Goal: Task Accomplishment & Management: Use online tool/utility

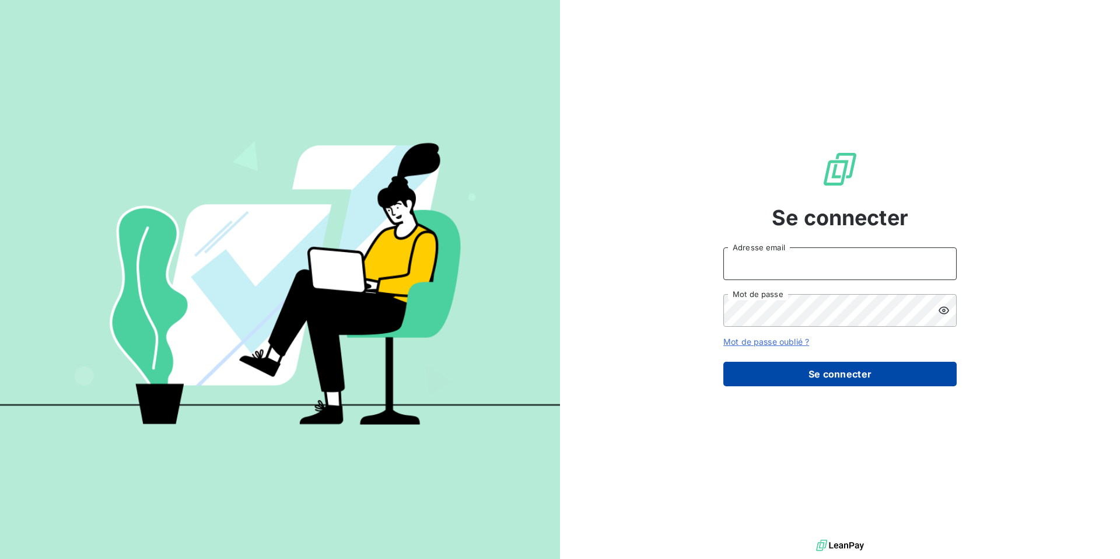
type input "[EMAIL_ADDRESS][DOMAIN_NAME]"
click at [827, 380] on button "Se connecter" at bounding box center [839, 374] width 233 height 24
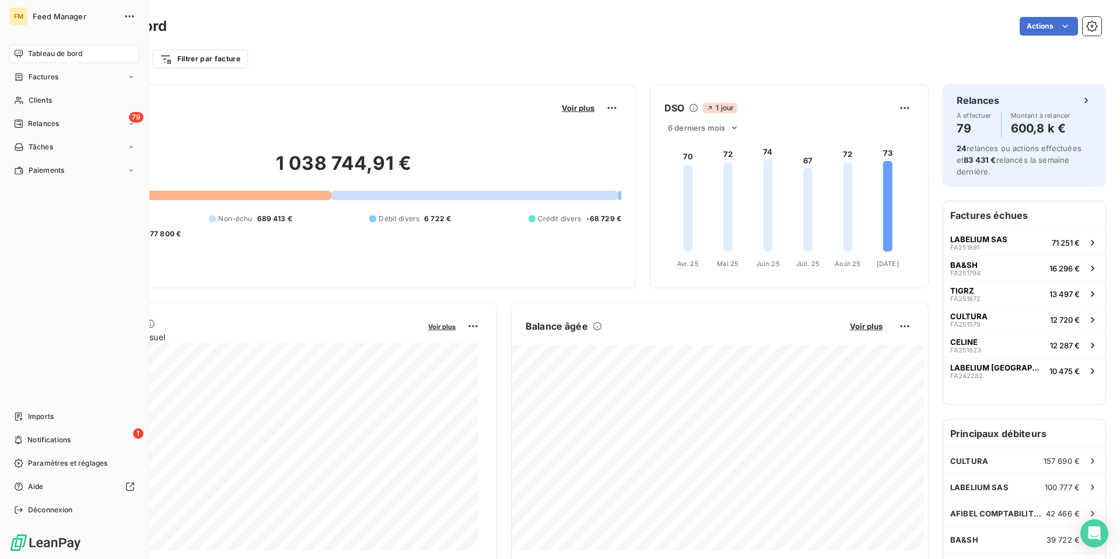
click at [42, 56] on span "Tableau de bord" at bounding box center [55, 53] width 54 height 10
click at [47, 79] on span "Factures" at bounding box center [44, 77] width 30 height 10
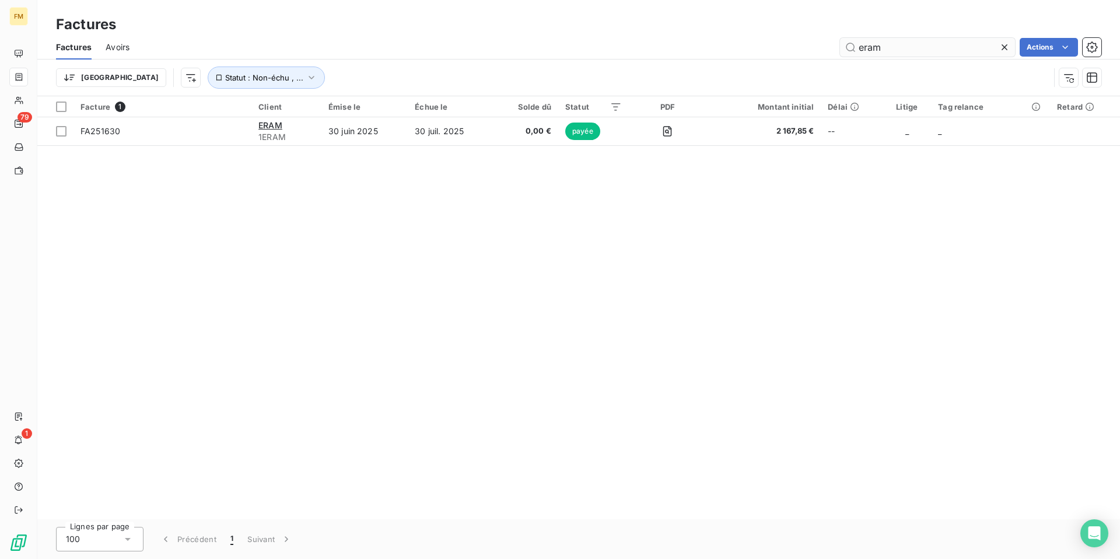
drag, startPoint x: 888, startPoint y: 50, endPoint x: 840, endPoint y: 49, distance: 47.8
click at [840, 49] on input "eram" at bounding box center [927, 47] width 175 height 19
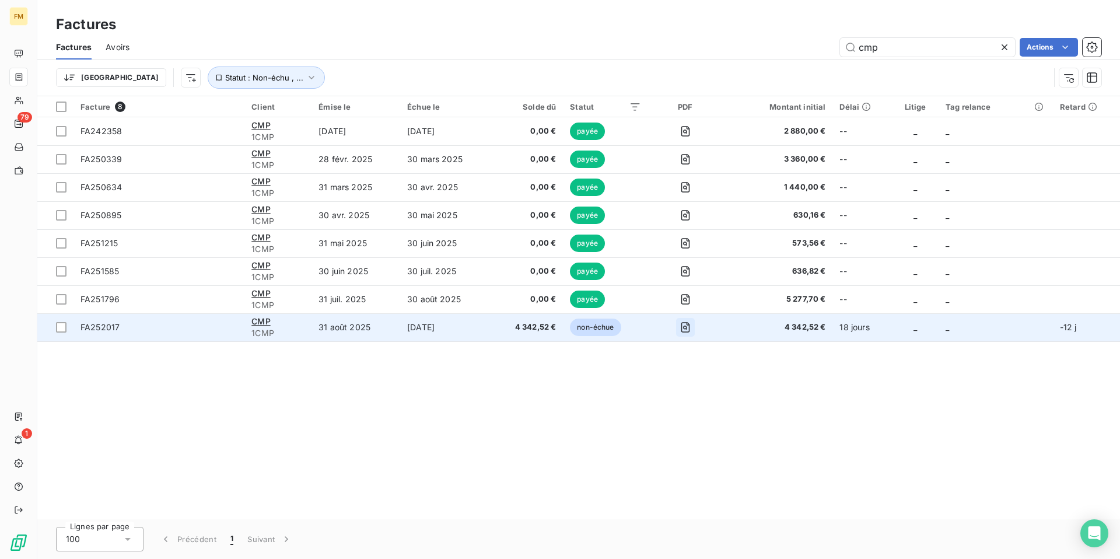
click at [687, 328] on icon "button" at bounding box center [685, 327] width 4 height 4
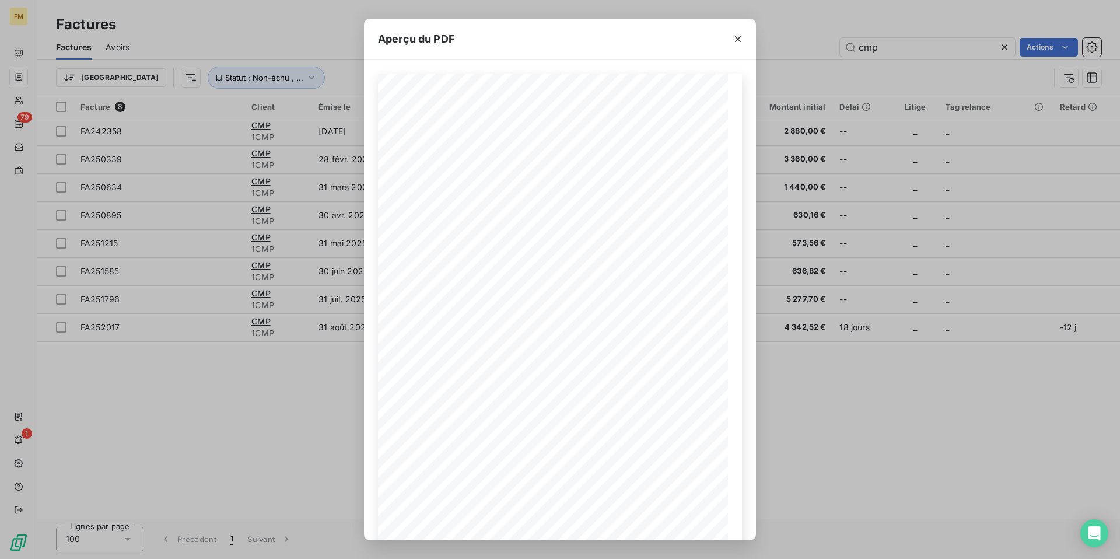
click at [322, 397] on div "Aperçu du PDF NUMÉRO CMP [STREET_ADDRESS] FA252017 [DATE] DATE FACTURE RÉFÉRENC…" at bounding box center [560, 279] width 1120 height 559
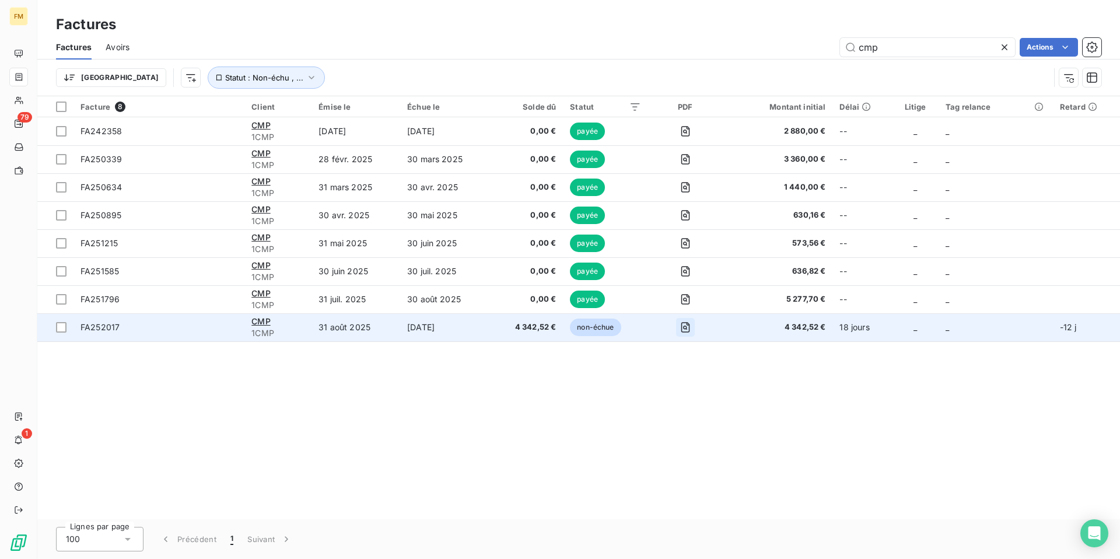
click at [690, 329] on icon "button" at bounding box center [685, 327] width 9 height 10
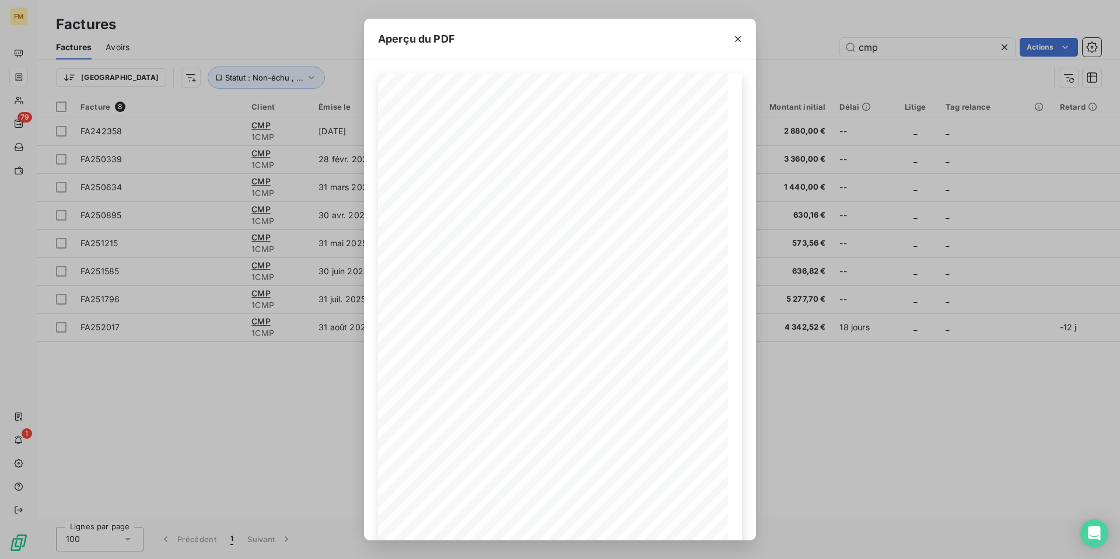
click at [306, 383] on div "Aperçu du PDF NUMÉRO CMP [STREET_ADDRESS] FA252017 [DATE] DATE FACTURE RÉFÉRENC…" at bounding box center [560, 279] width 1120 height 559
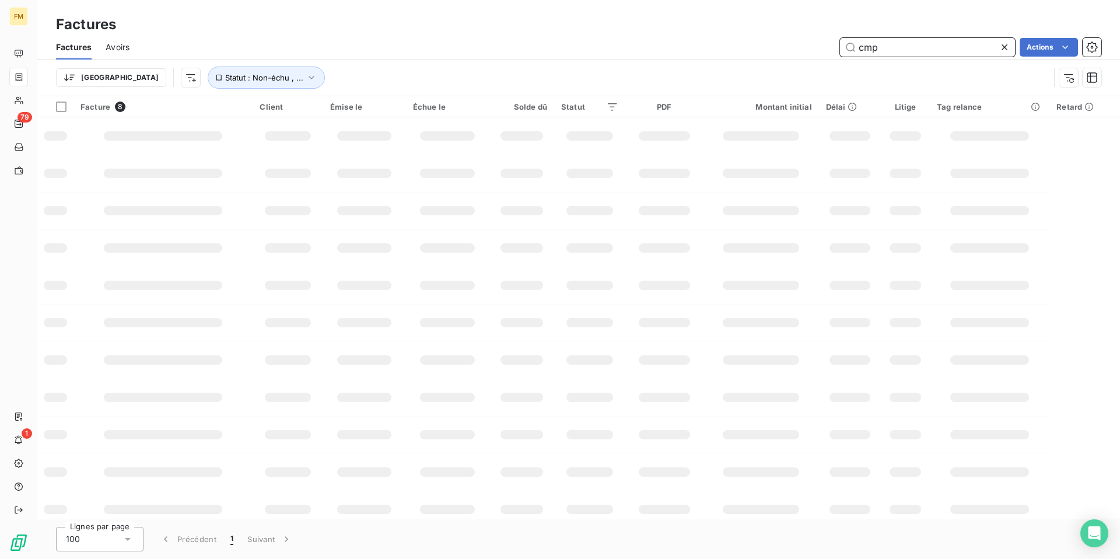
drag, startPoint x: 888, startPoint y: 45, endPoint x: 844, endPoint y: 45, distance: 43.7
click at [844, 45] on input "cmp" at bounding box center [927, 47] width 175 height 19
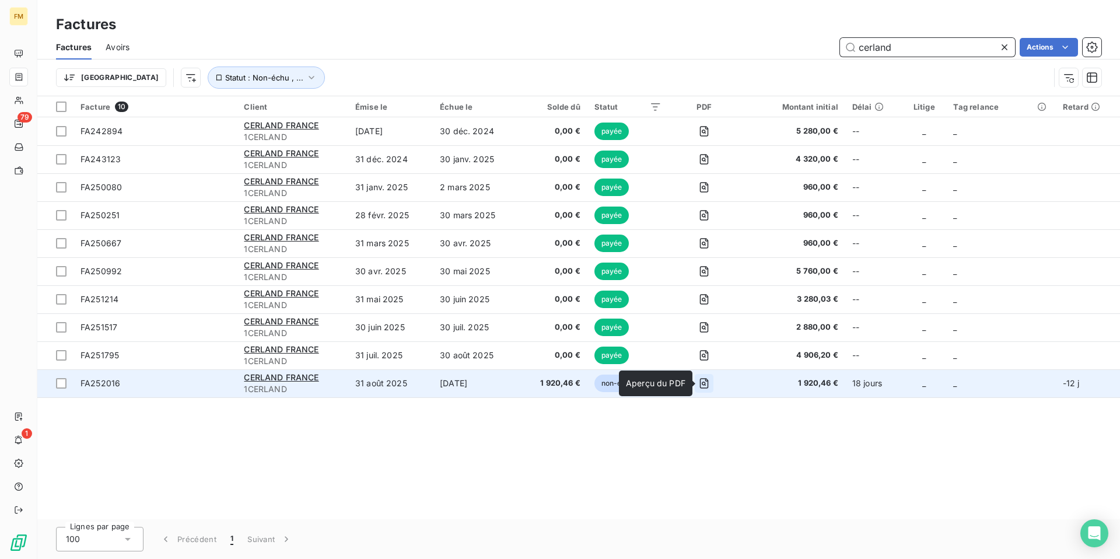
type input "cerland"
click at [705, 385] on icon "button" at bounding box center [704, 383] width 12 height 12
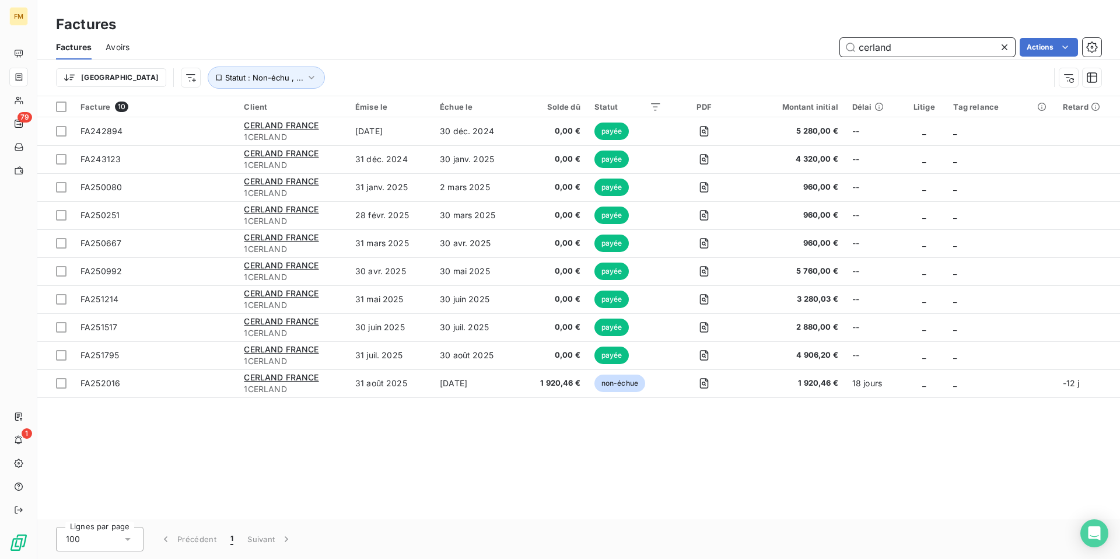
drag, startPoint x: 900, startPoint y: 45, endPoint x: 809, endPoint y: 45, distance: 91.6
click at [809, 45] on div "cerland Actions" at bounding box center [622, 47] width 958 height 19
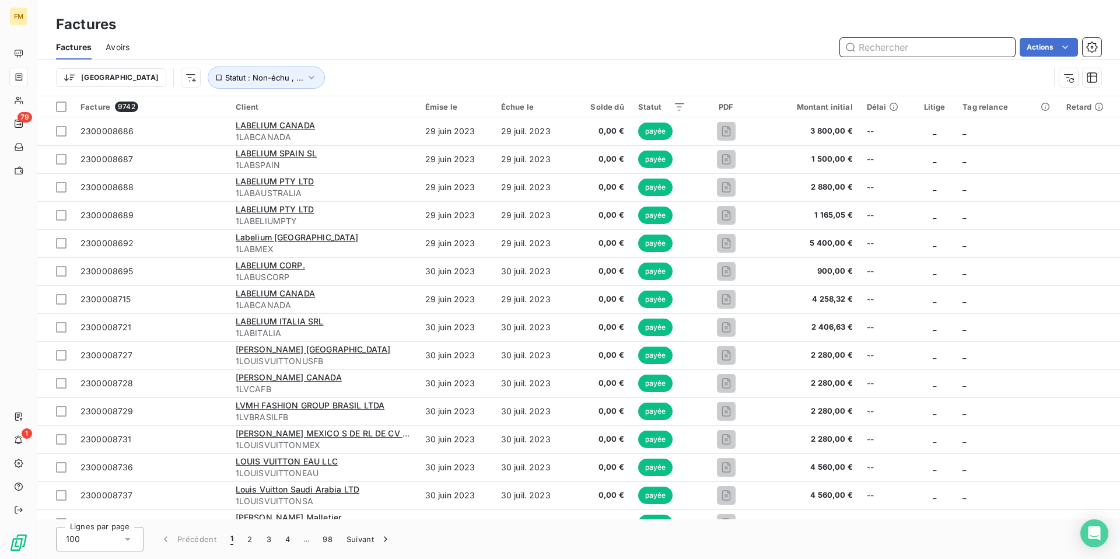
click at [858, 45] on input "text" at bounding box center [927, 47] width 175 height 19
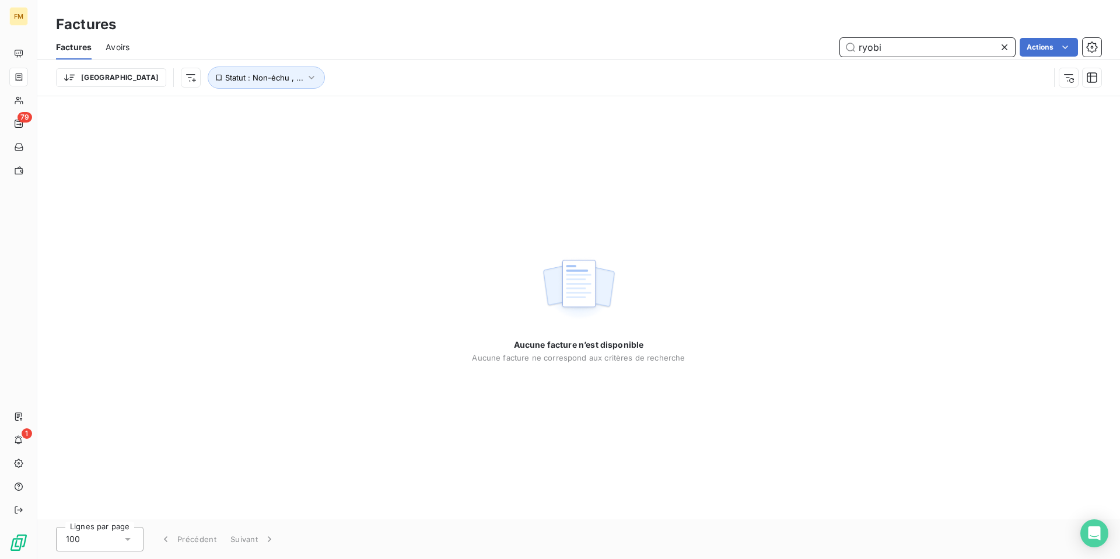
drag, startPoint x: 900, startPoint y: 45, endPoint x: 818, endPoint y: 52, distance: 82.5
click at [818, 52] on div "ryobi Actions" at bounding box center [622, 47] width 958 height 19
click at [819, 52] on div "ryobi Actions" at bounding box center [622, 47] width 958 height 19
click at [876, 47] on input "ryobi" at bounding box center [927, 47] width 175 height 19
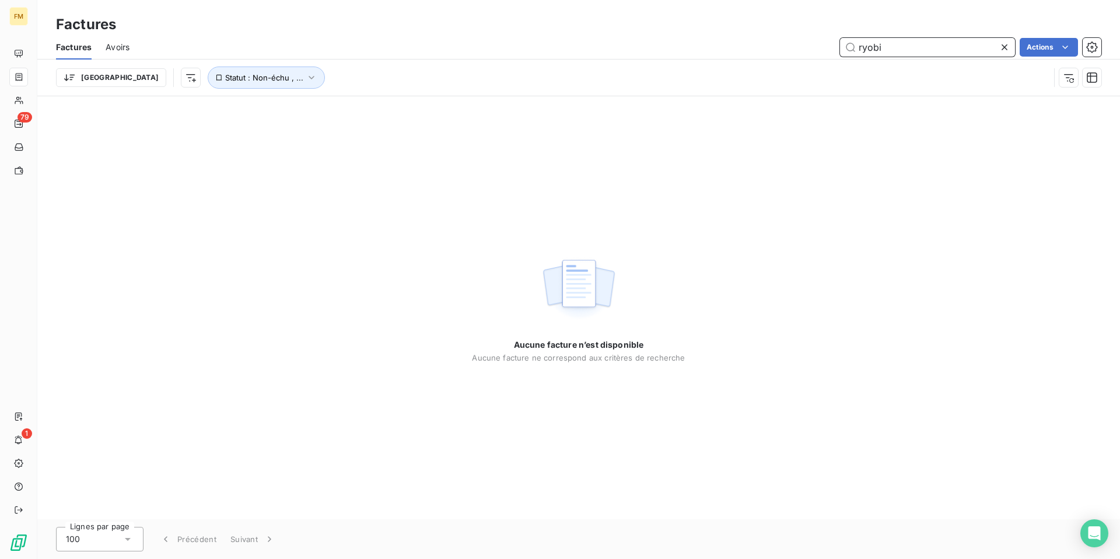
click at [876, 47] on input "ryobi" at bounding box center [927, 47] width 175 height 19
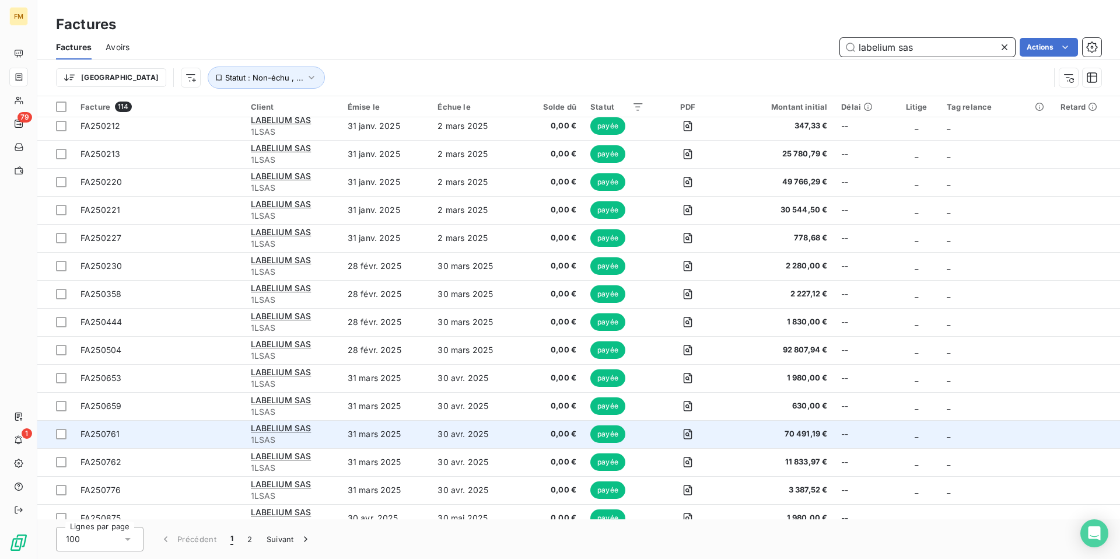
scroll to position [2398, 0]
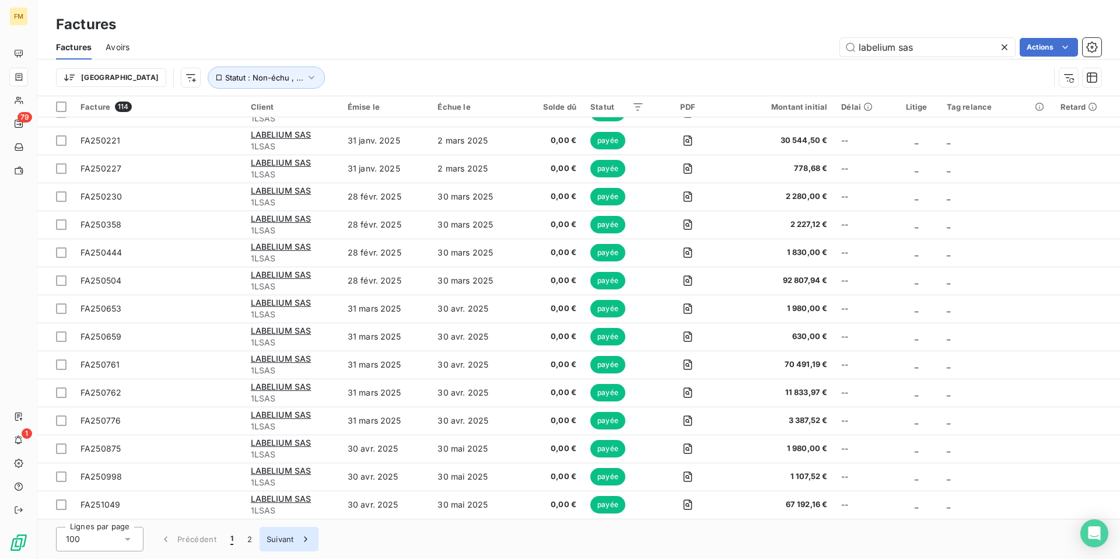
click at [303, 540] on icon "button" at bounding box center [306, 539] width 12 height 12
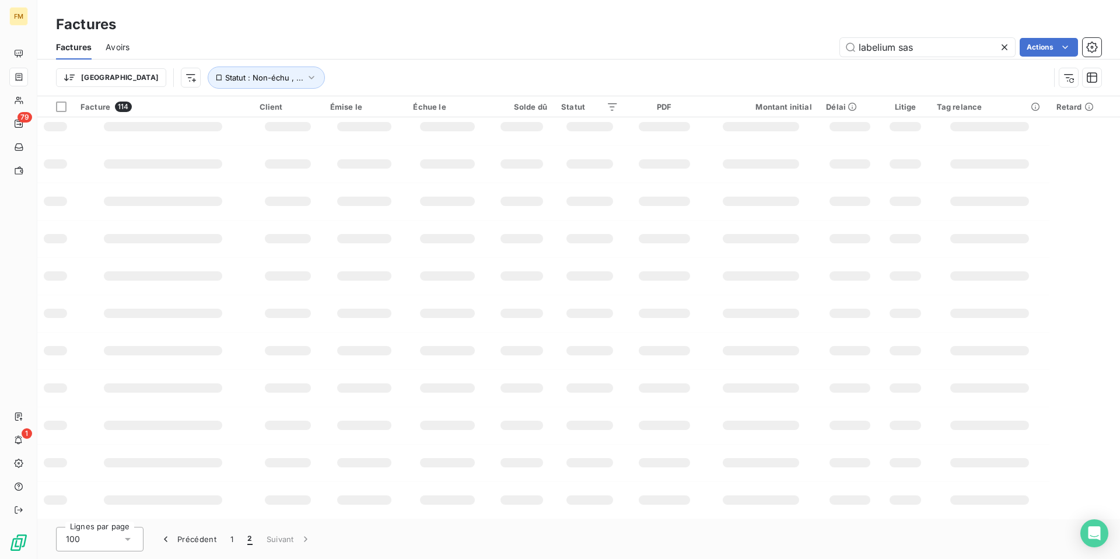
scroll to position [0, 0]
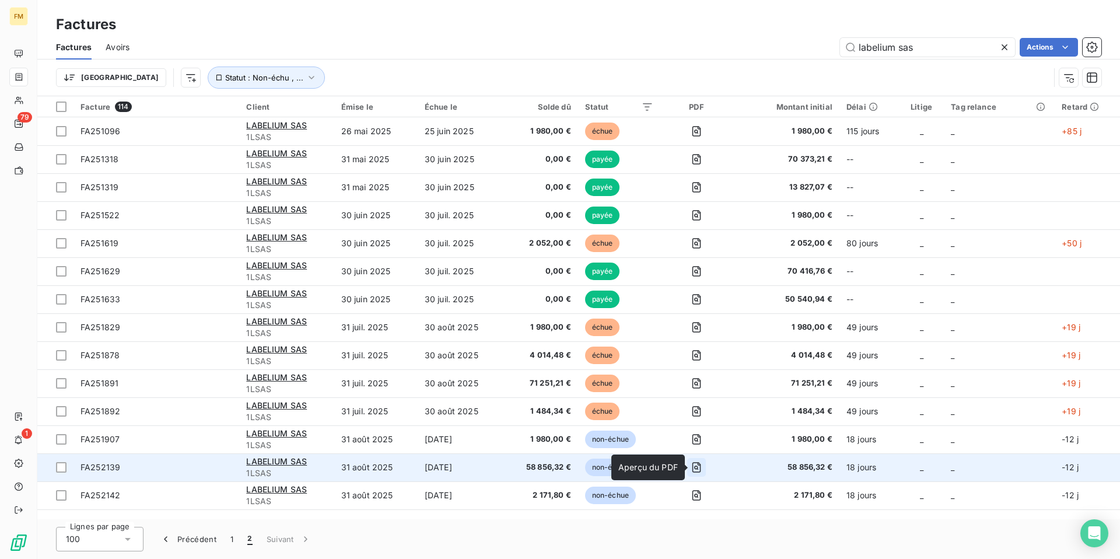
click at [698, 466] on icon "button" at bounding box center [696, 467] width 4 height 4
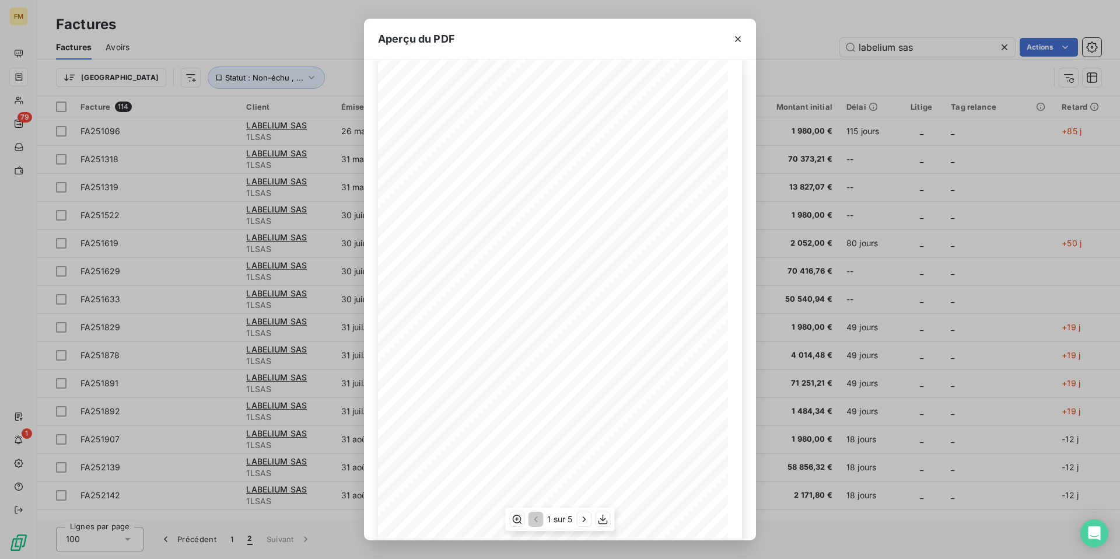
scroll to position [42, 0]
click at [580, 516] on icon "button" at bounding box center [584, 519] width 12 height 12
click at [580, 516] on icon "button" at bounding box center [585, 519] width 12 height 12
click at [586, 518] on icon "button" at bounding box center [584, 518] width 3 height 5
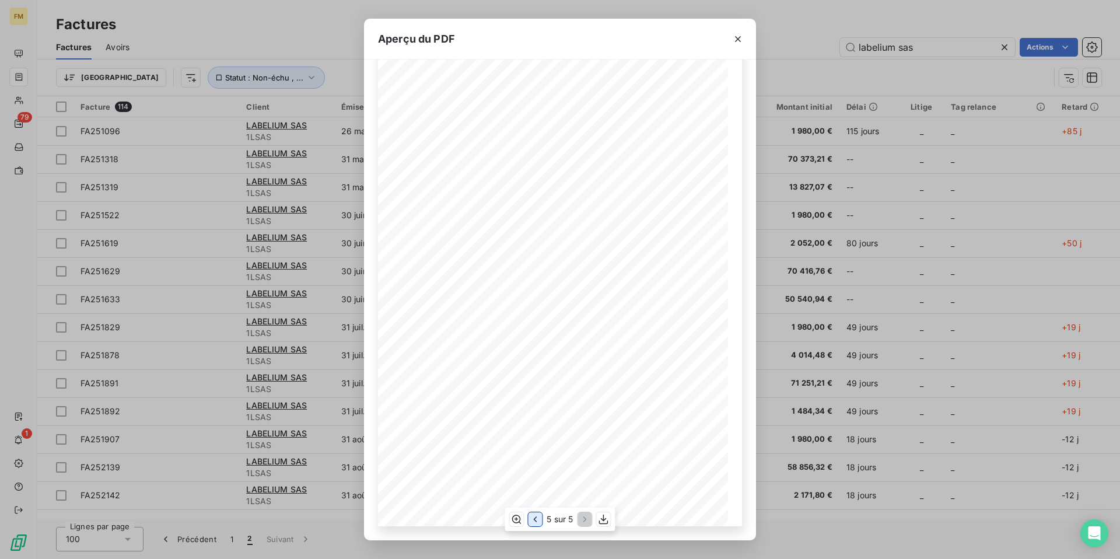
click at [532, 521] on icon "button" at bounding box center [535, 519] width 12 height 12
click at [539, 521] on icon "button" at bounding box center [535, 519] width 12 height 12
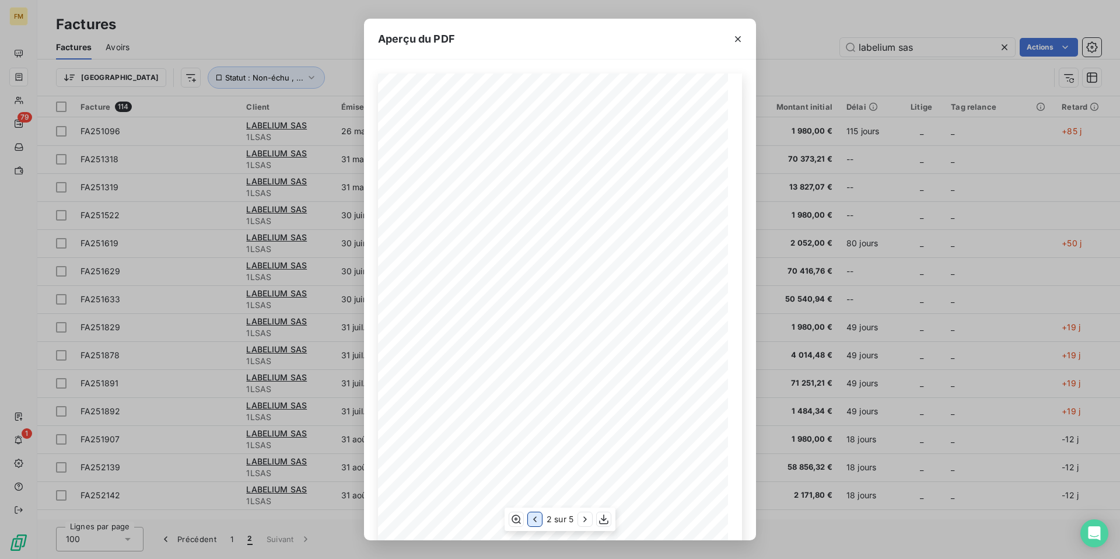
click at [533, 520] on icon "button" at bounding box center [534, 519] width 3 height 6
click at [735, 41] on icon "button" at bounding box center [738, 39] width 6 height 6
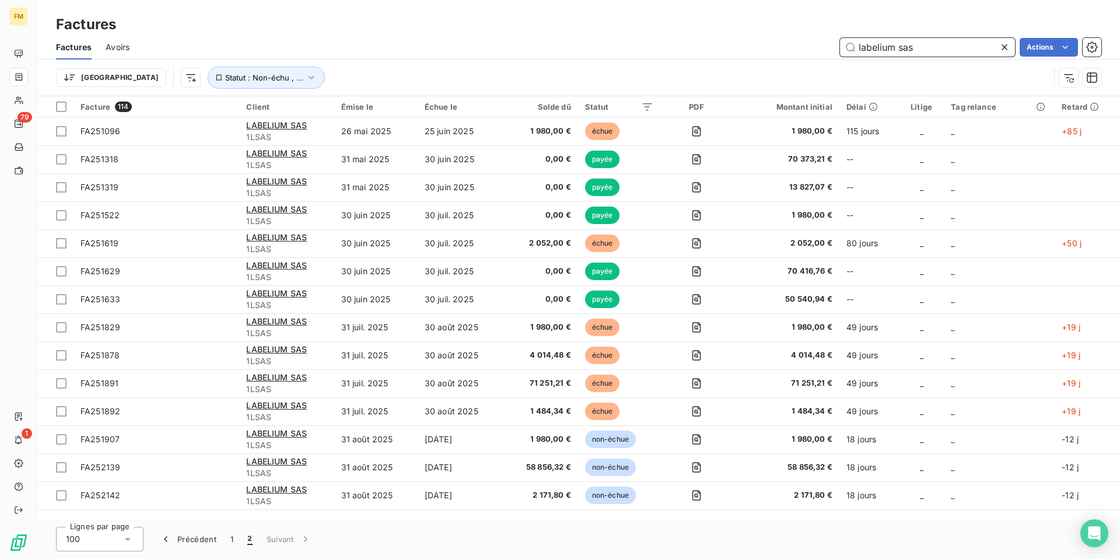
drag, startPoint x: 915, startPoint y: 44, endPoint x: 803, endPoint y: 51, distance: 112.1
click at [803, 51] on div "labelium sas Actions" at bounding box center [622, 47] width 958 height 19
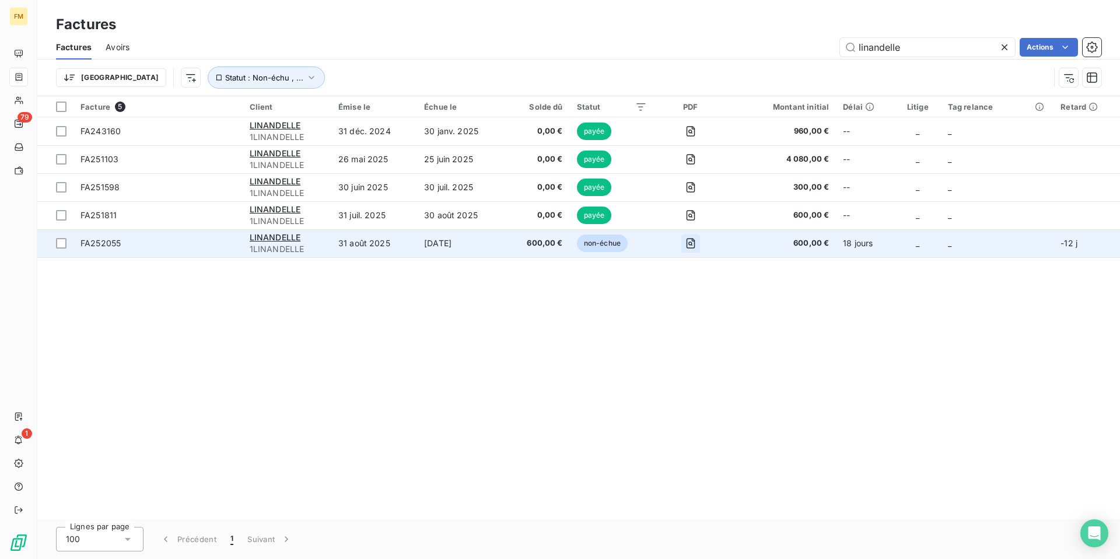
click at [692, 244] on icon "button" at bounding box center [691, 243] width 12 height 12
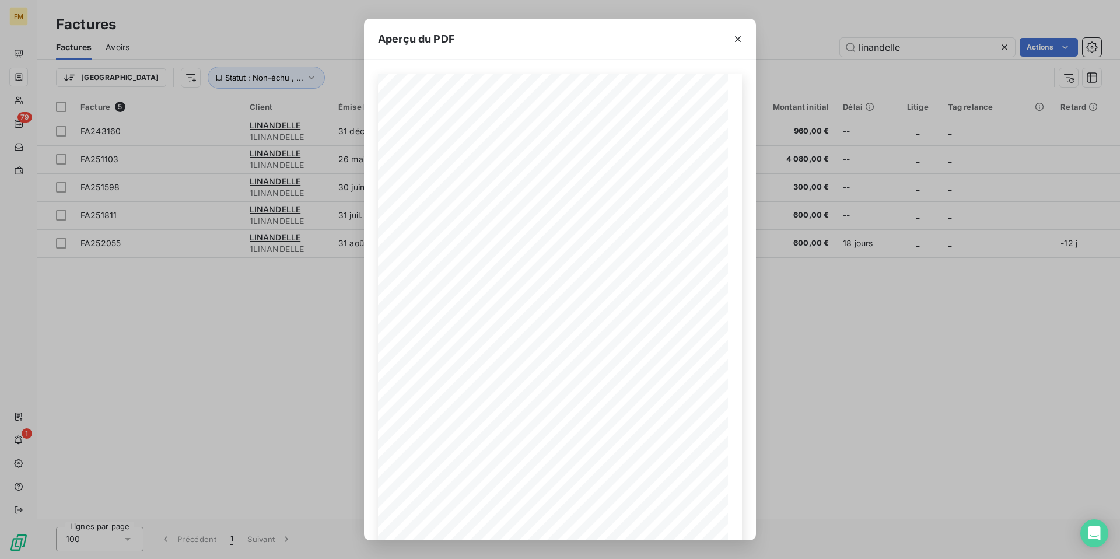
click at [298, 323] on div "Aperçu du PDF NUMÉRO LINANDELLE [STREET_ADDRESS] FA252055 [DATE] DATE FACTURE R…" at bounding box center [560, 279] width 1120 height 559
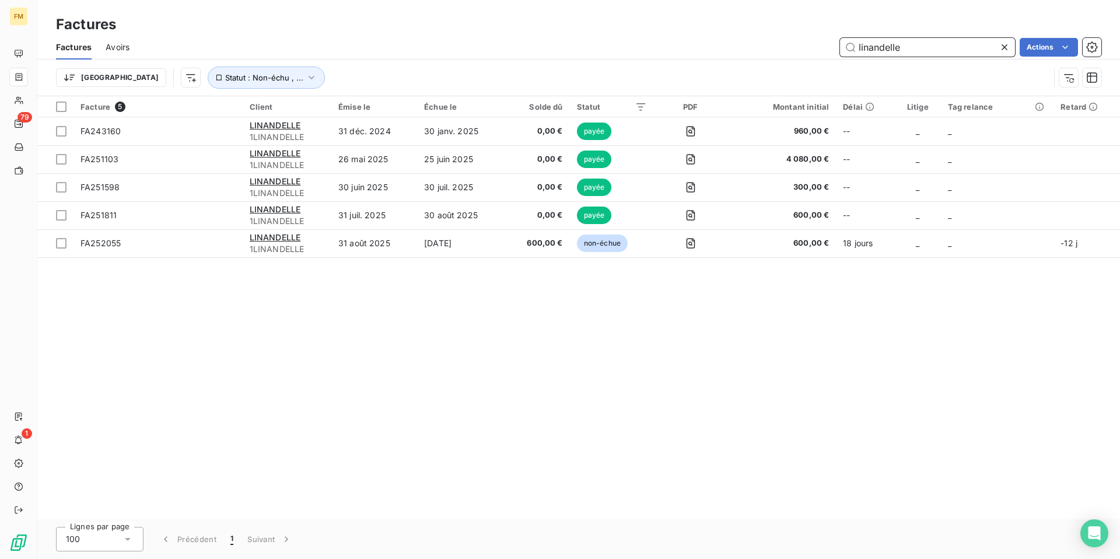
drag, startPoint x: 930, startPoint y: 45, endPoint x: 818, endPoint y: 51, distance: 111.5
click at [818, 51] on div "linandelle Actions" at bounding box center [622, 47] width 958 height 19
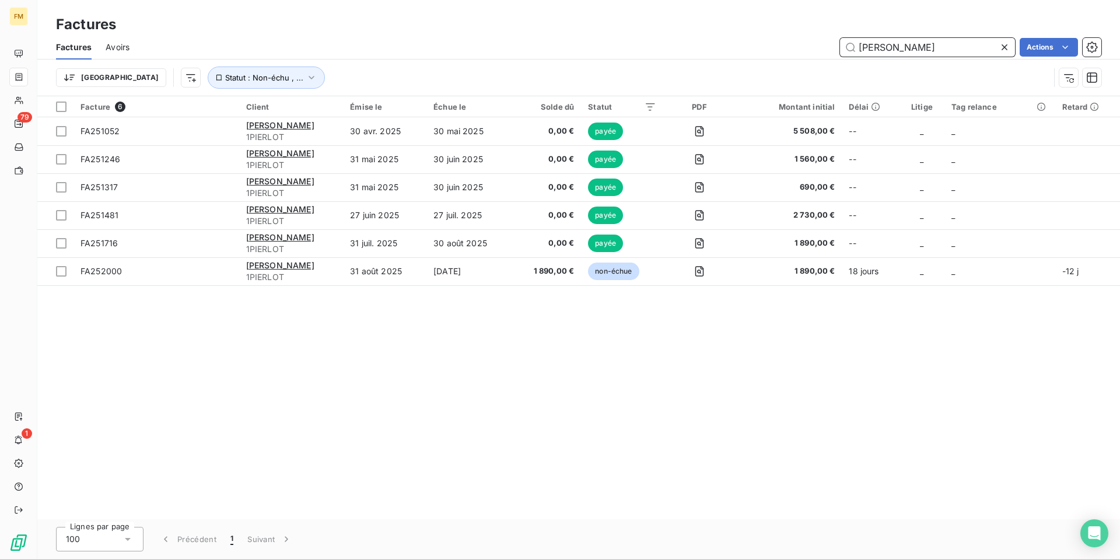
click at [927, 49] on input "[PERSON_NAME]" at bounding box center [927, 47] width 175 height 19
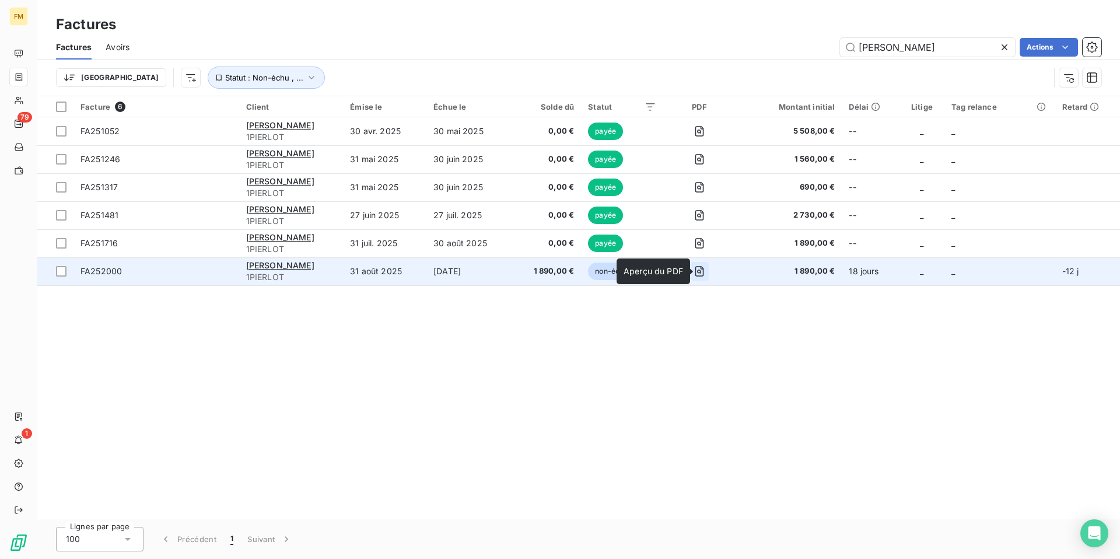
click at [705, 269] on icon "button" at bounding box center [699, 271] width 12 height 12
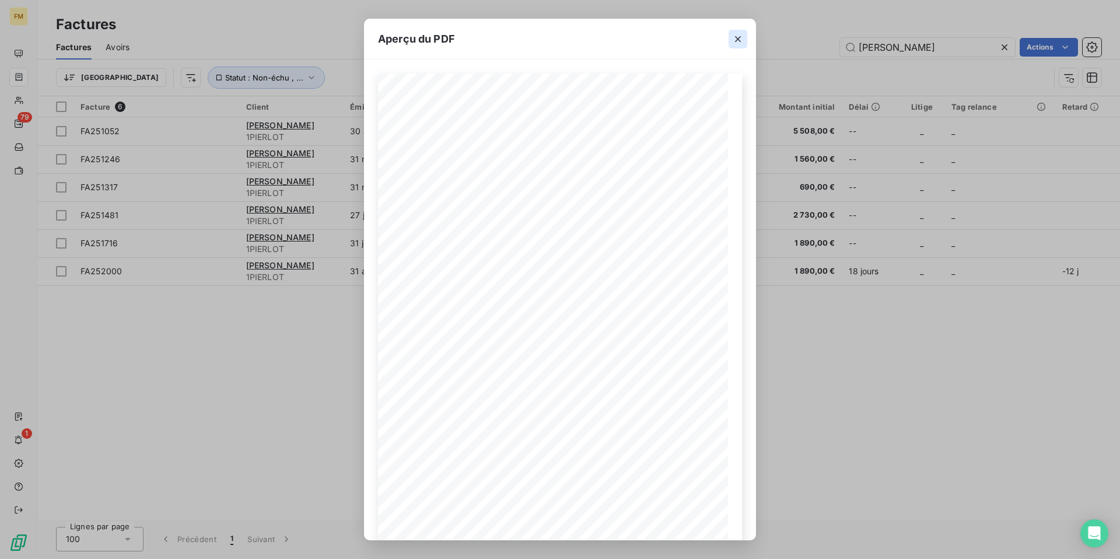
click at [737, 42] on icon "button" at bounding box center [738, 39] width 12 height 12
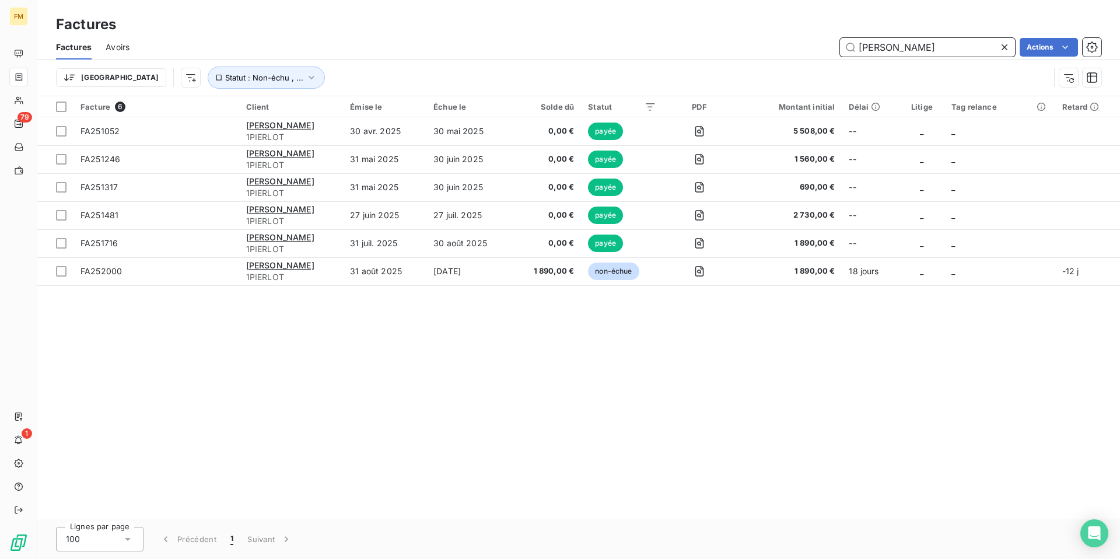
drag, startPoint x: 935, startPoint y: 47, endPoint x: 834, endPoint y: 48, distance: 101.5
click at [834, 48] on div "[PERSON_NAME] Actions" at bounding box center [622, 47] width 958 height 19
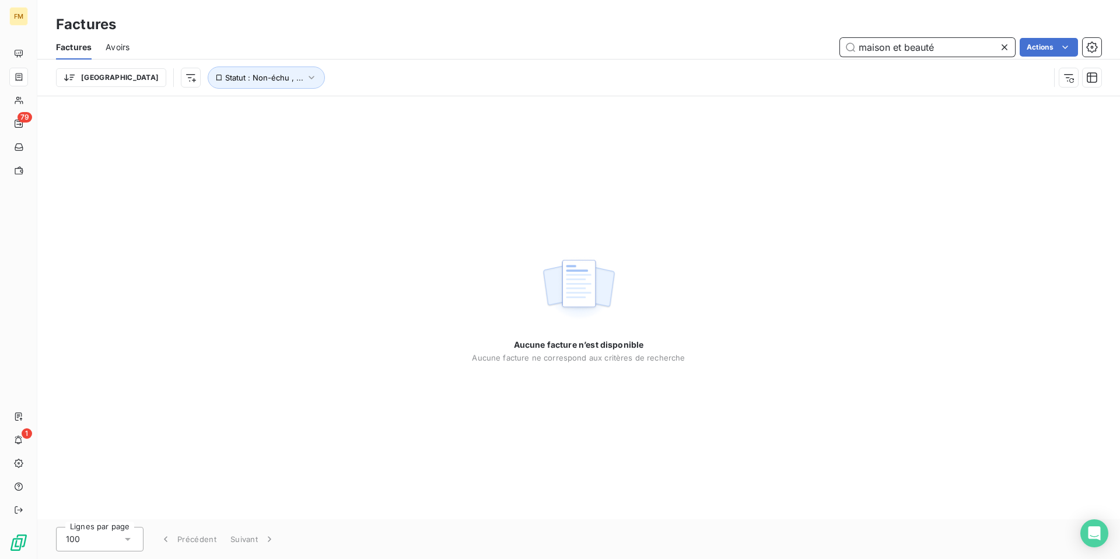
click at [900, 49] on input "maison et beauté" at bounding box center [927, 47] width 175 height 19
drag, startPoint x: 892, startPoint y: 47, endPoint x: 960, endPoint y: 44, distance: 67.7
click at [960, 44] on input "maison beauté" at bounding box center [927, 47] width 175 height 19
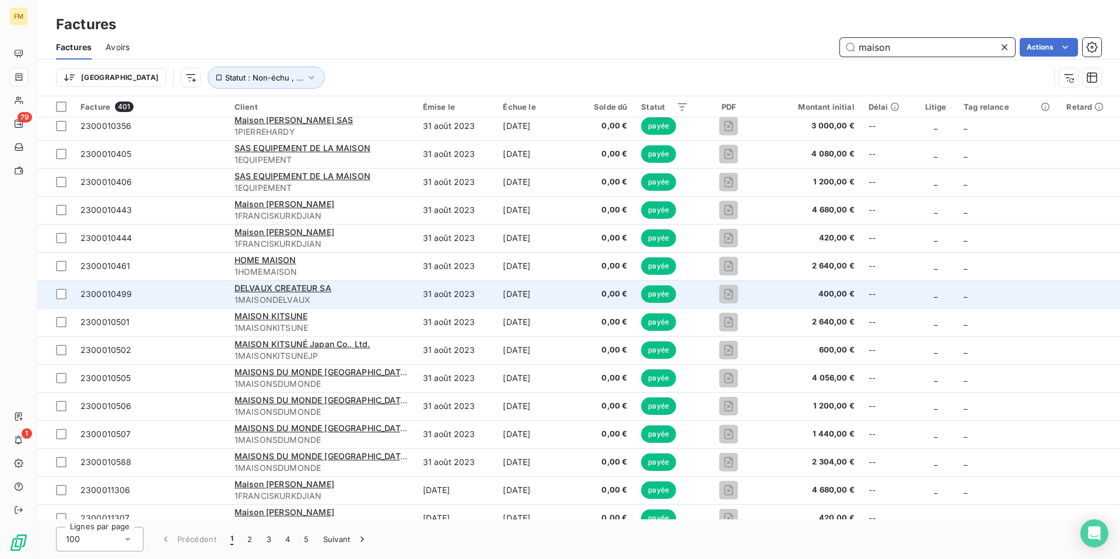
scroll to position [1306, 0]
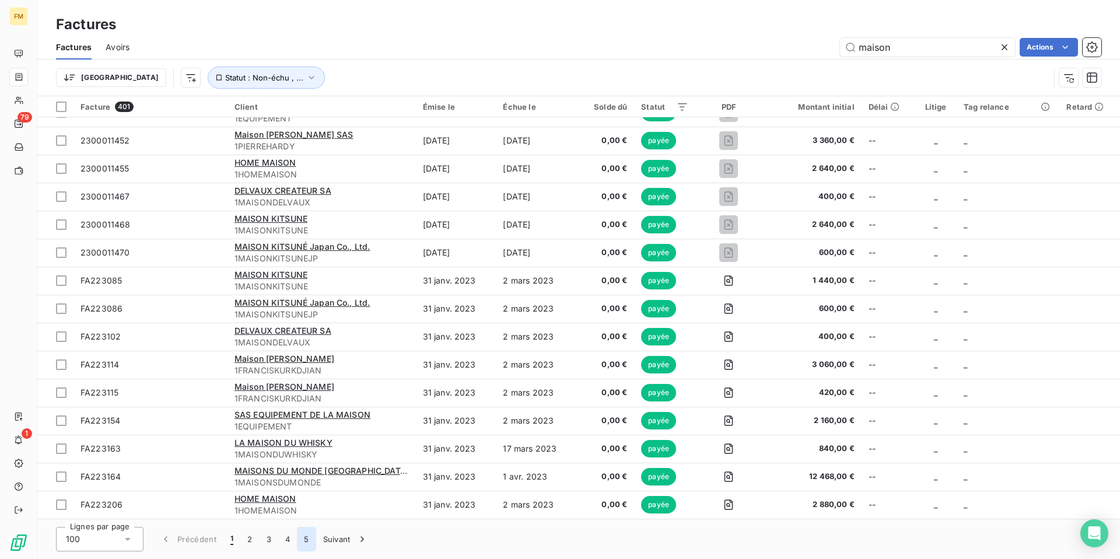
click at [304, 533] on button "5" at bounding box center [306, 539] width 19 height 24
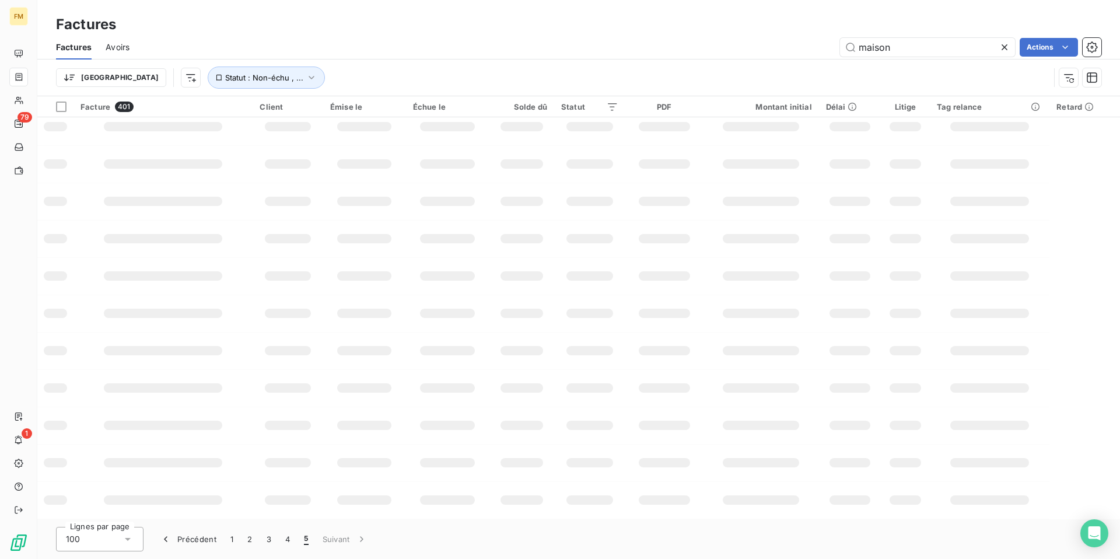
scroll to position [0, 0]
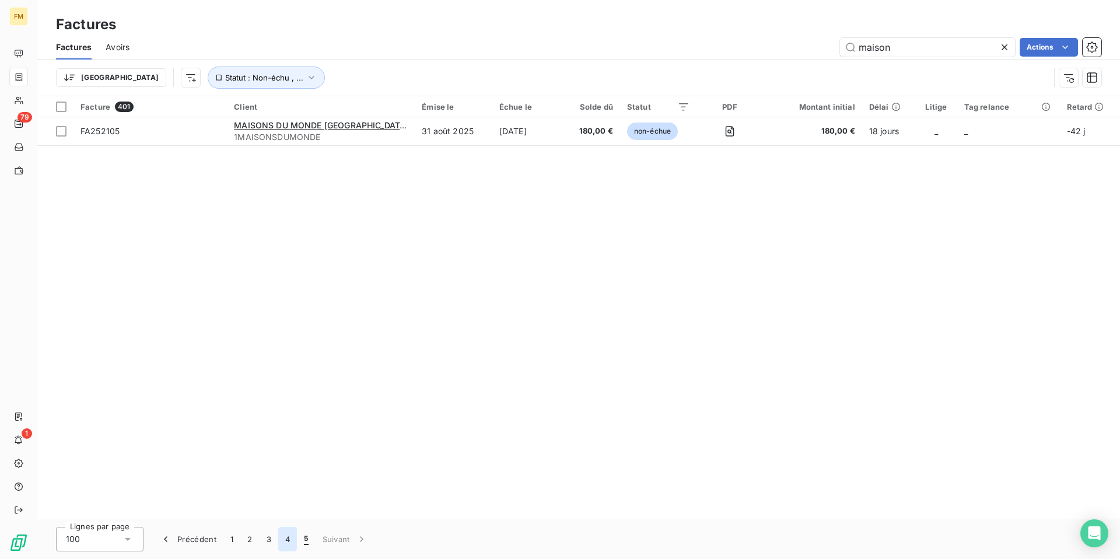
click at [290, 543] on button "4" at bounding box center [287, 539] width 19 height 24
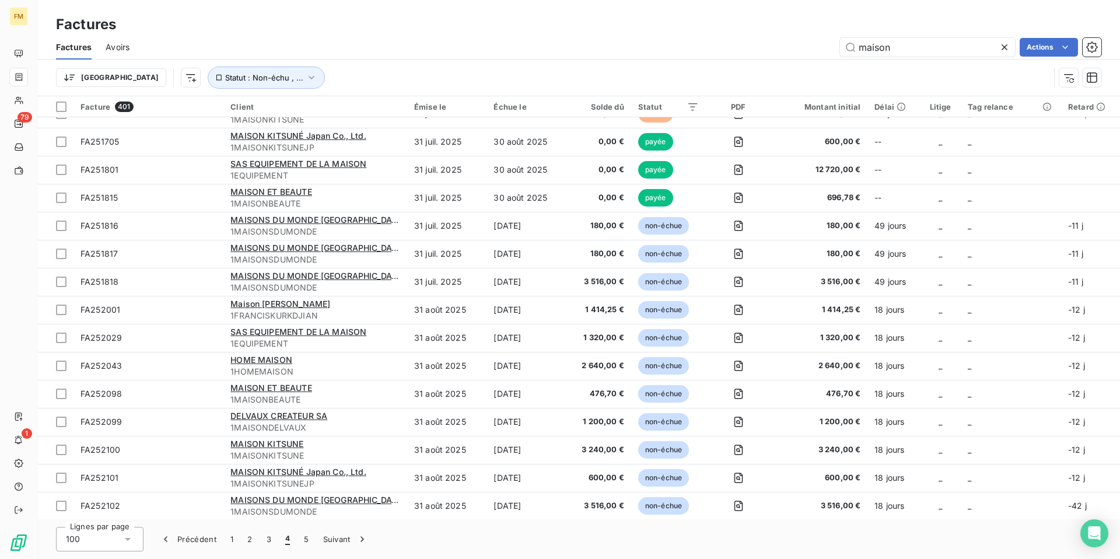
scroll to position [2254, 0]
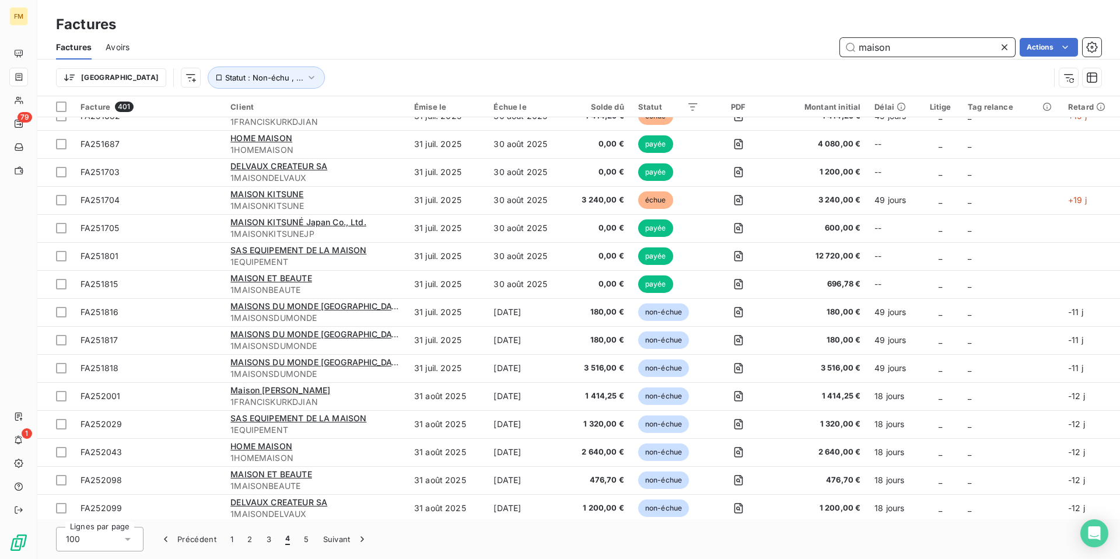
click at [900, 48] on input "maison" at bounding box center [927, 47] width 175 height 19
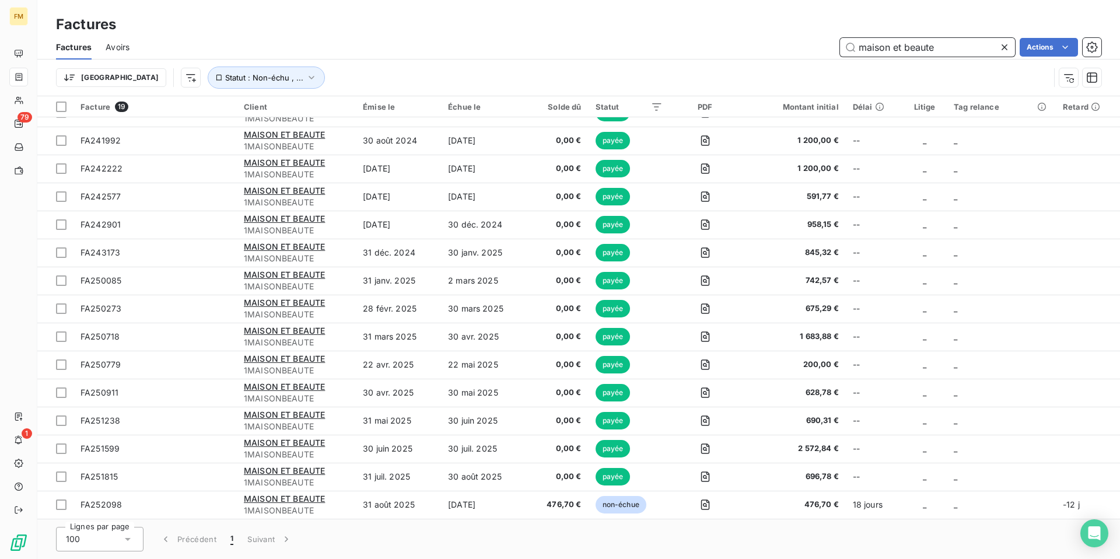
scroll to position [131, 0]
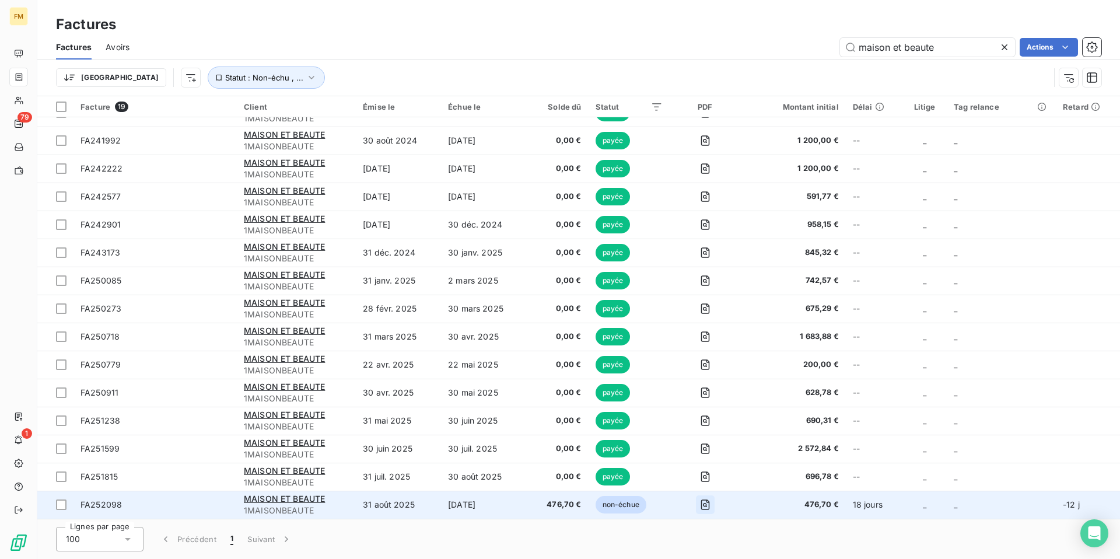
click at [705, 506] on icon "button" at bounding box center [705, 505] width 4 height 4
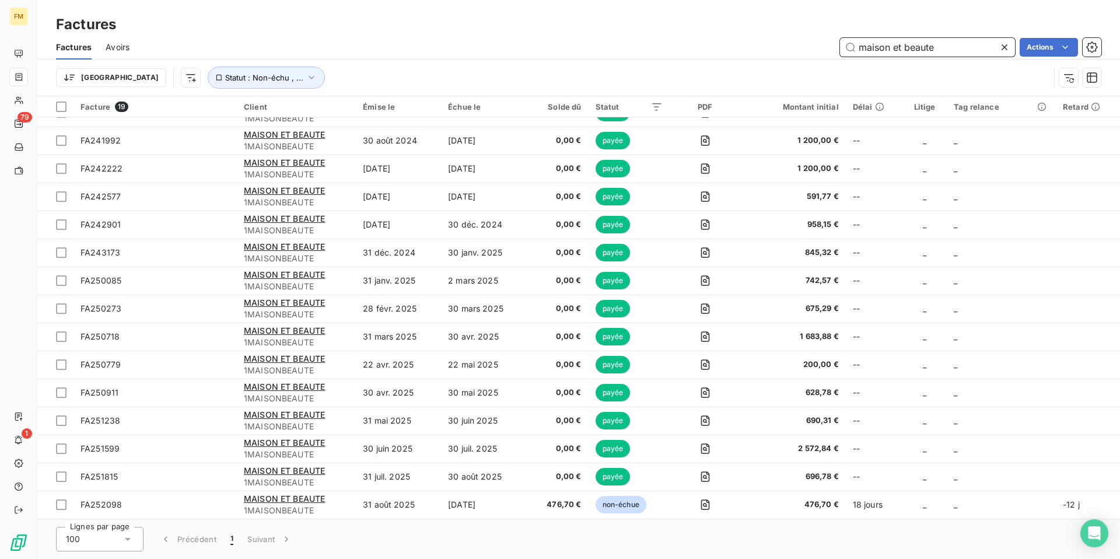
drag, startPoint x: 945, startPoint y: 47, endPoint x: 801, endPoint y: 40, distance: 144.2
click at [801, 40] on div "maison et beaute Actions" at bounding box center [622, 47] width 958 height 19
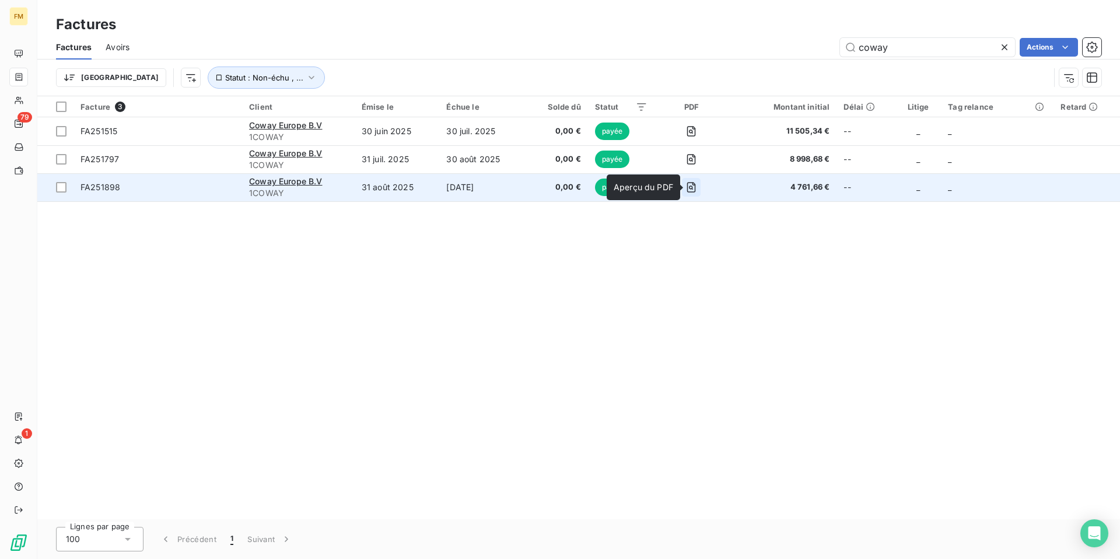
click at [691, 190] on icon "button" at bounding box center [691, 187] width 9 height 10
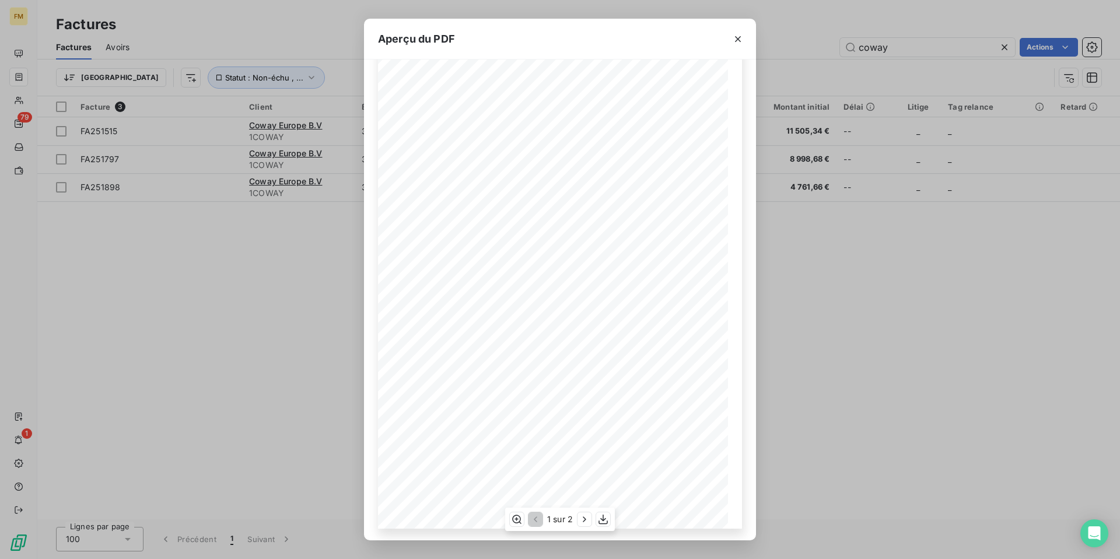
scroll to position [42, 0]
click at [787, 270] on div "Aperçu du PDF INVOICE No. : Coway Europe B.V [STREET_ADDRESS] FA251898 [DATE] D…" at bounding box center [560, 279] width 1120 height 559
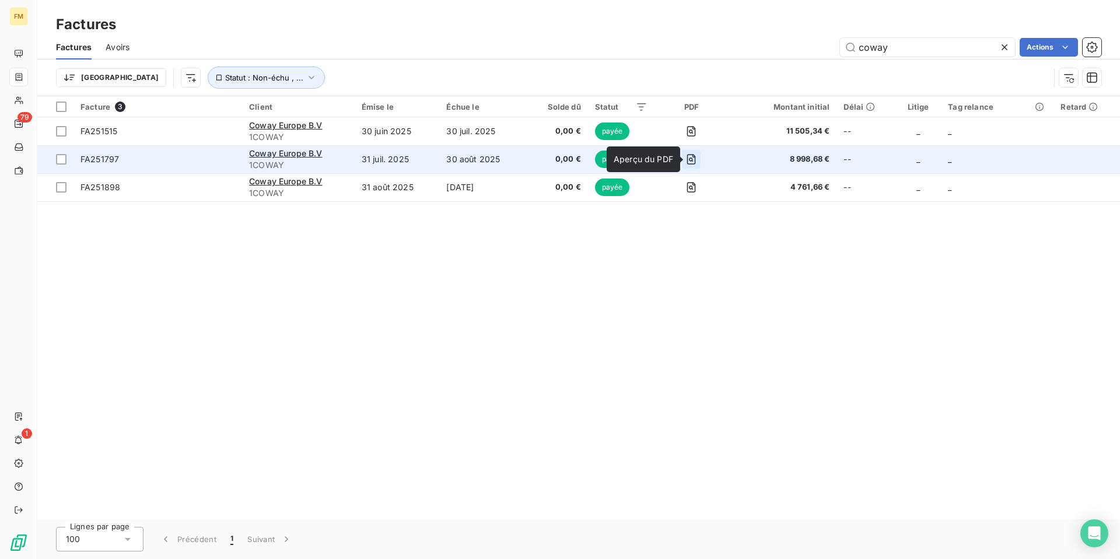
click at [697, 162] on icon "button" at bounding box center [691, 159] width 12 height 12
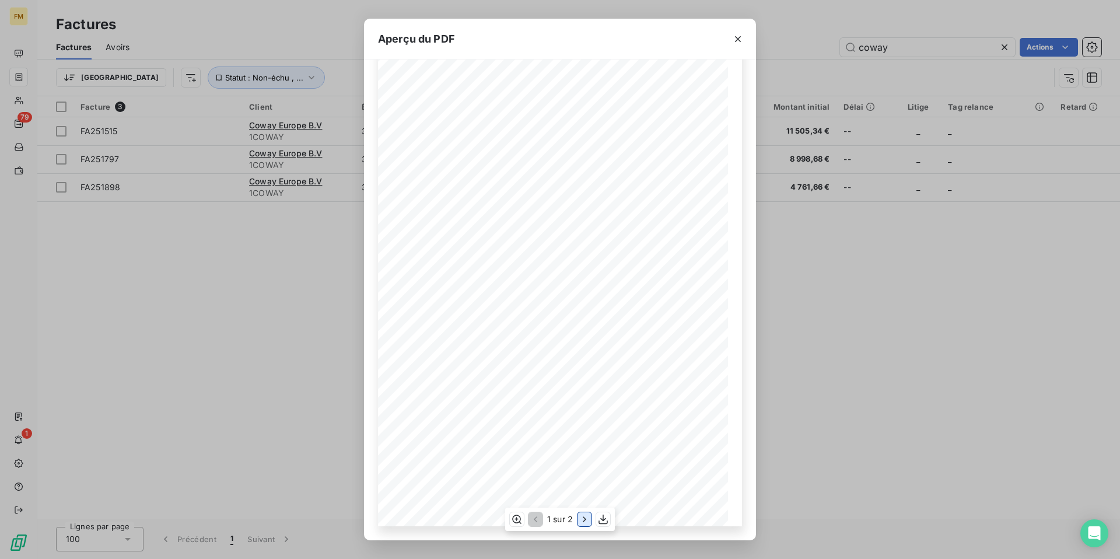
click at [583, 524] on icon "button" at bounding box center [584, 519] width 12 height 12
click at [539, 521] on icon "button" at bounding box center [534, 519] width 12 height 12
click at [587, 518] on icon "button" at bounding box center [584, 519] width 12 height 12
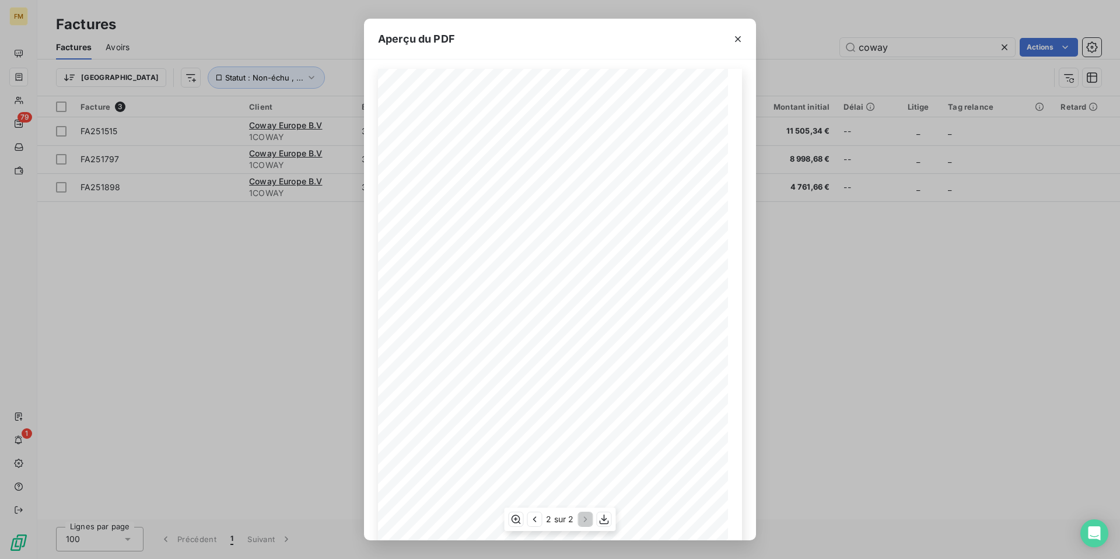
scroll to position [0, 0]
click at [817, 289] on div "Aperçu du PDF Description Quantity Unit Price Discount Amount excl. Tax Re-invo…" at bounding box center [560, 279] width 1120 height 559
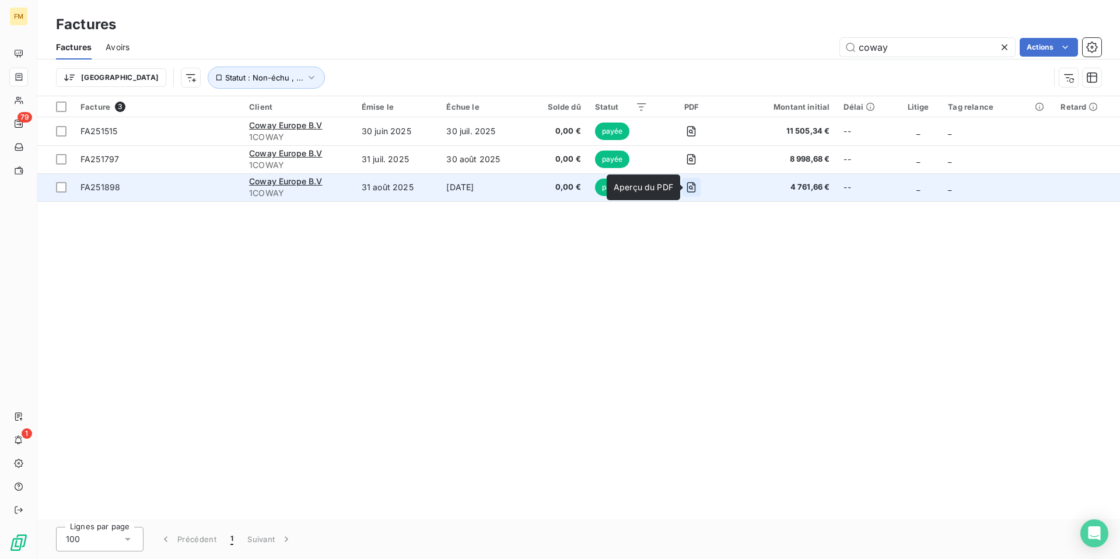
click at [694, 190] on icon "button" at bounding box center [691, 187] width 12 height 12
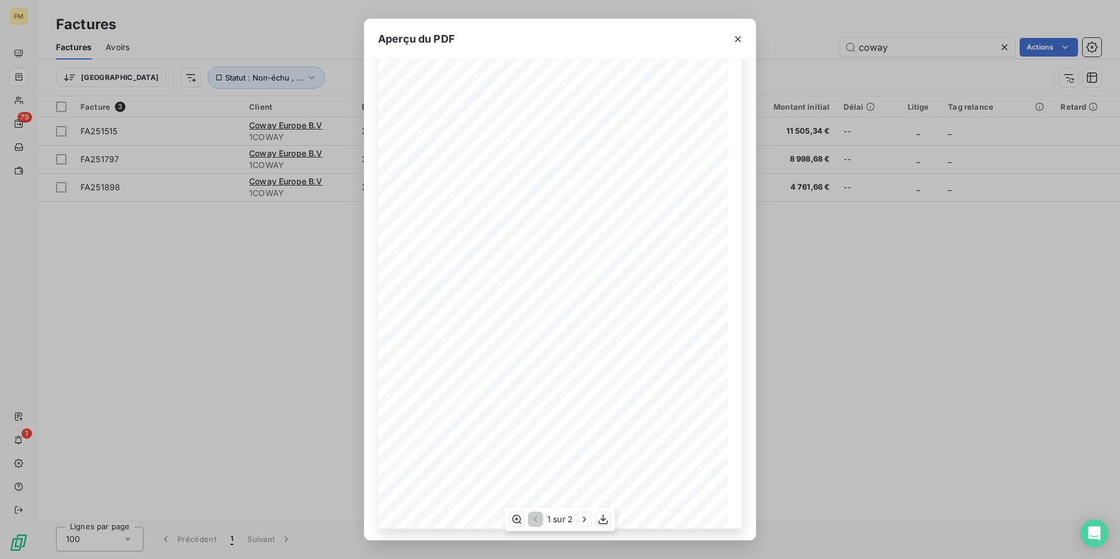
scroll to position [42, 0]
click at [587, 520] on icon "button" at bounding box center [584, 519] width 12 height 12
click at [536, 519] on icon "button" at bounding box center [534, 519] width 12 height 12
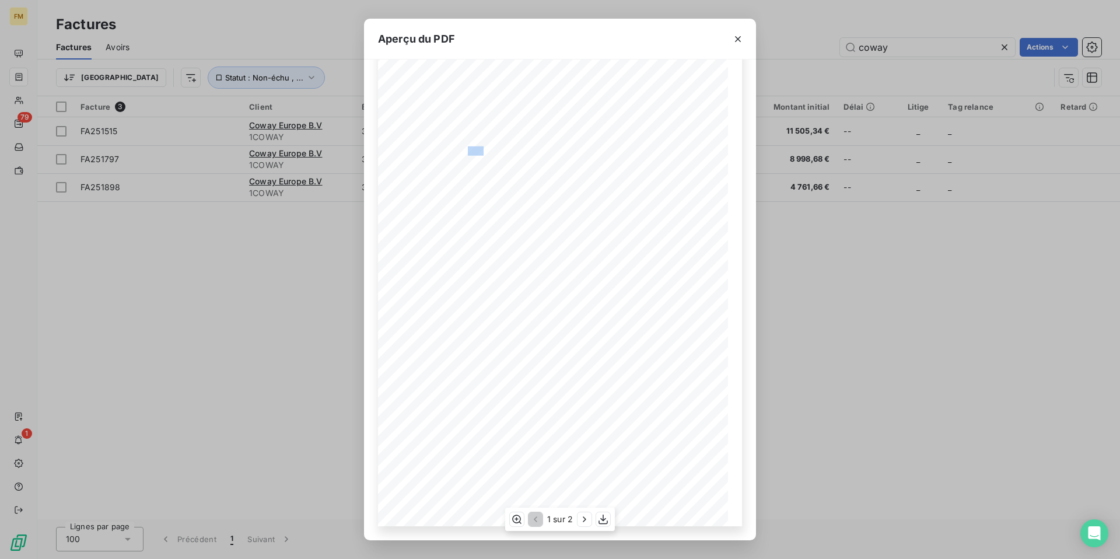
click at [479, 154] on div "INVOICE No. : Coway Europe B.V [STREET_ADDRESS] FA251898 [DATE] DATE : INVOICE …" at bounding box center [560, 278] width 364 height 495
click at [739, 41] on icon "button" at bounding box center [738, 39] width 12 height 12
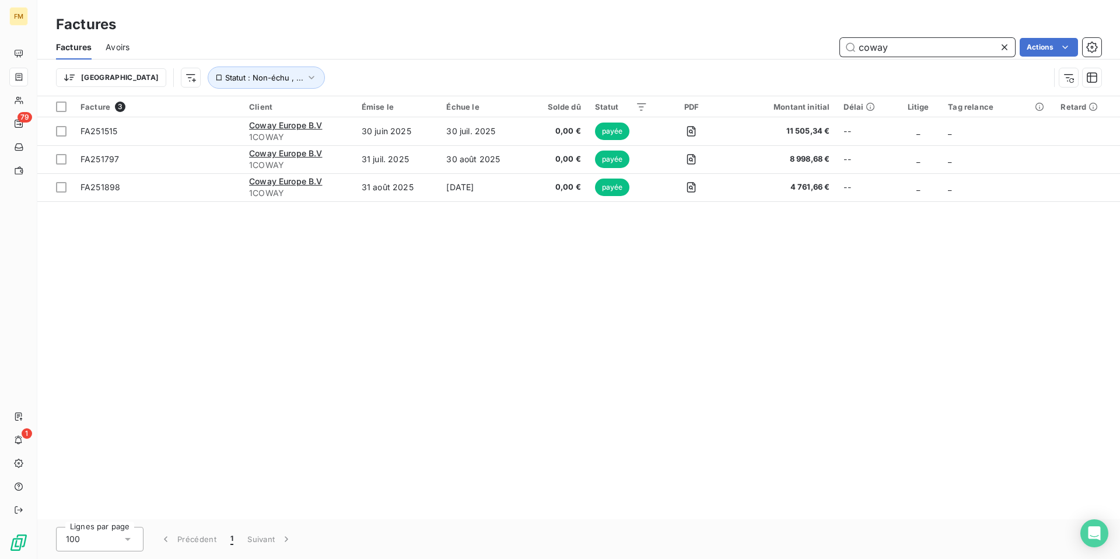
drag, startPoint x: 896, startPoint y: 53, endPoint x: 826, endPoint y: 48, distance: 70.1
click at [826, 48] on div "coway Actions" at bounding box center [622, 47] width 958 height 19
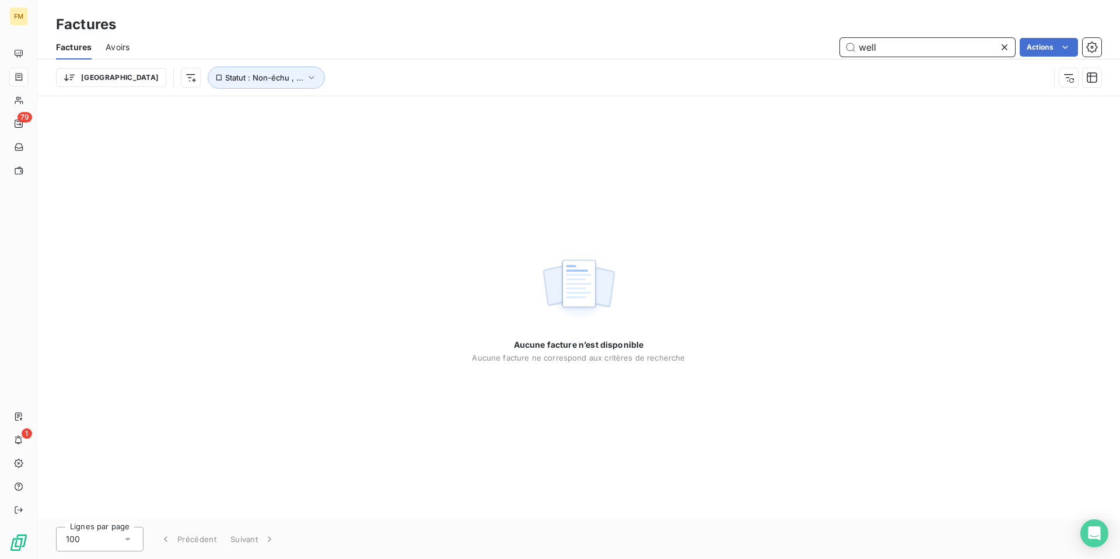
drag, startPoint x: 882, startPoint y: 45, endPoint x: 787, endPoint y: 55, distance: 95.6
click at [787, 55] on div "well Actions" at bounding box center [622, 47] width 958 height 19
click at [862, 53] on input "well" at bounding box center [927, 47] width 175 height 19
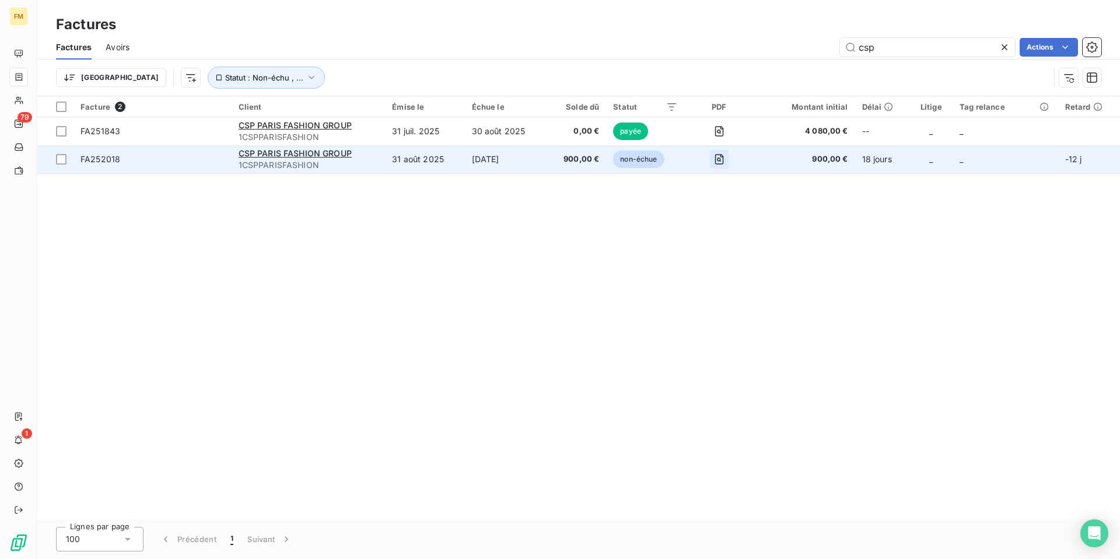
click at [718, 156] on icon "button" at bounding box center [719, 159] width 12 height 12
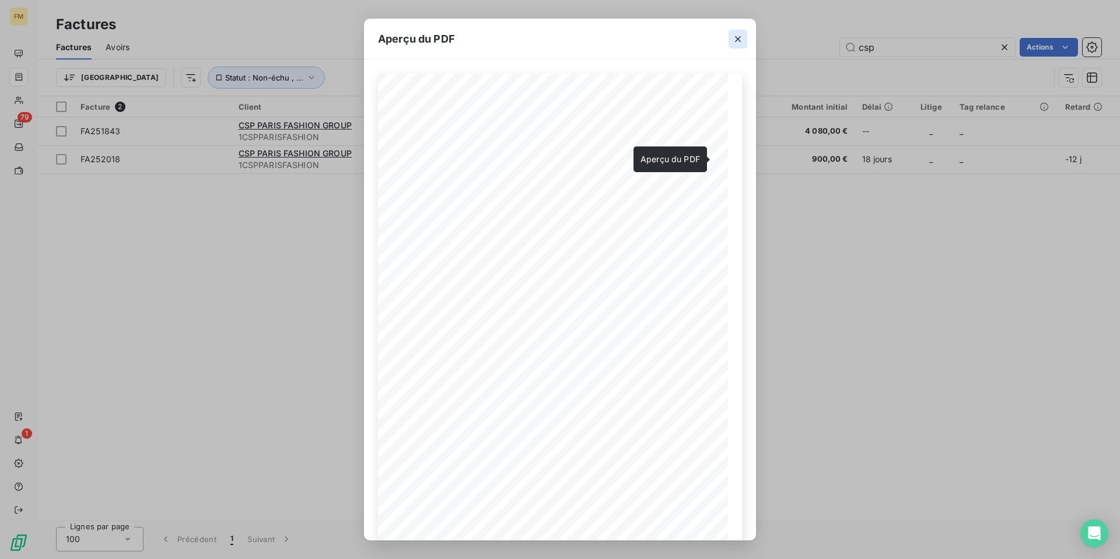
click at [739, 43] on icon "button" at bounding box center [738, 39] width 12 height 12
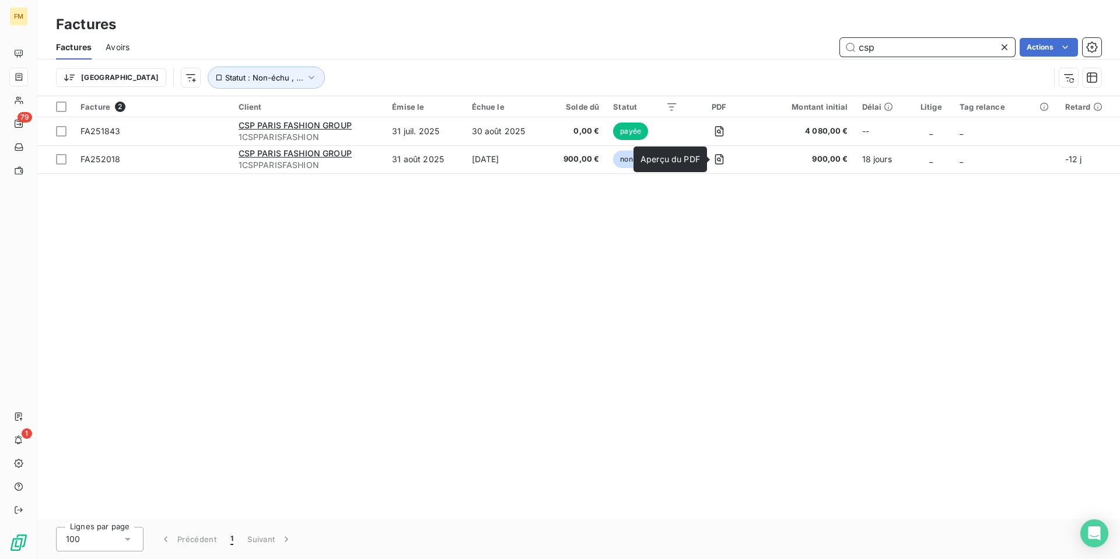
click at [868, 48] on input "csp" at bounding box center [927, 47] width 175 height 19
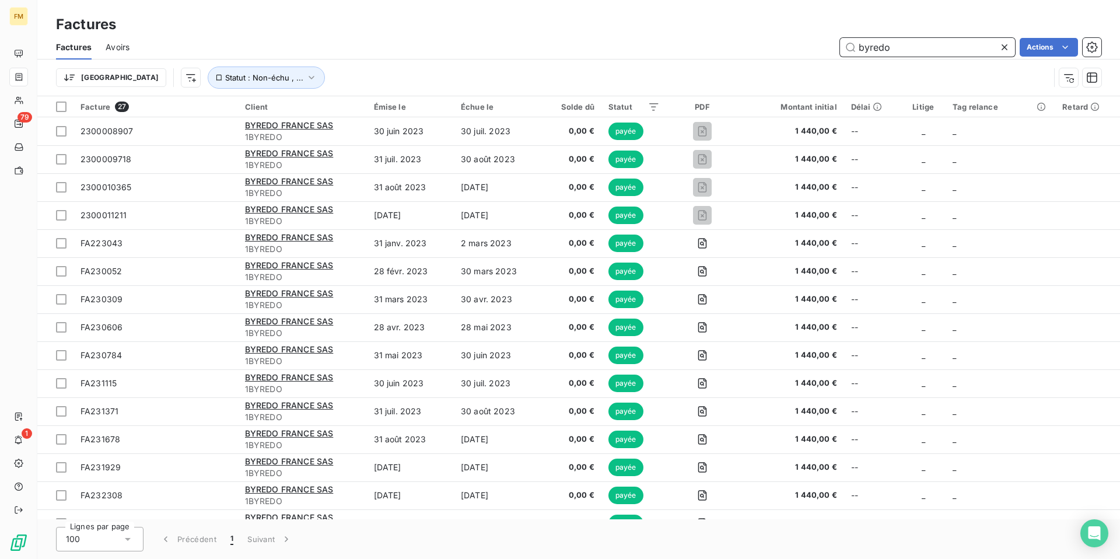
type input "byredo"
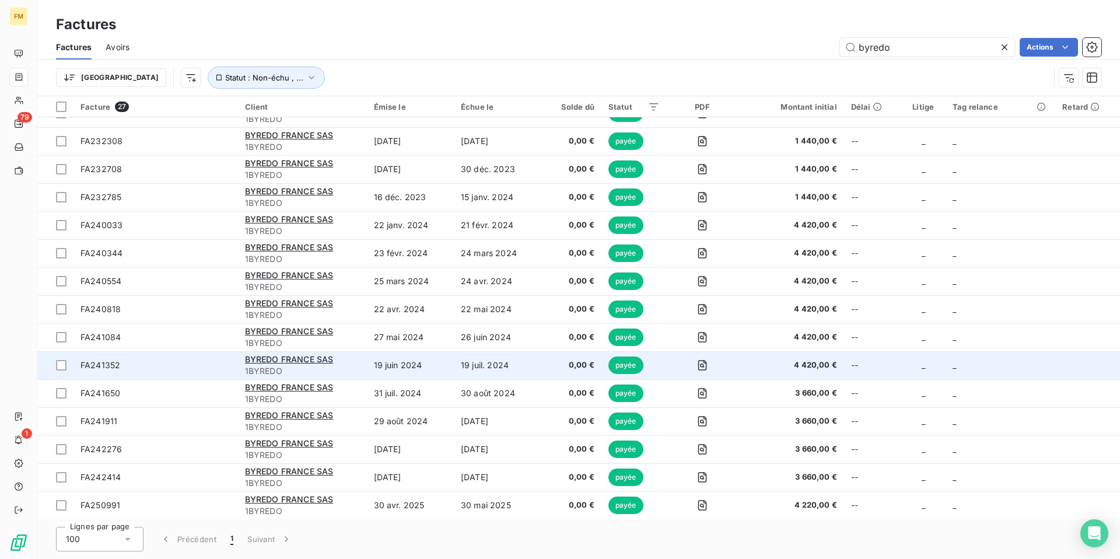
scroll to position [355, 0]
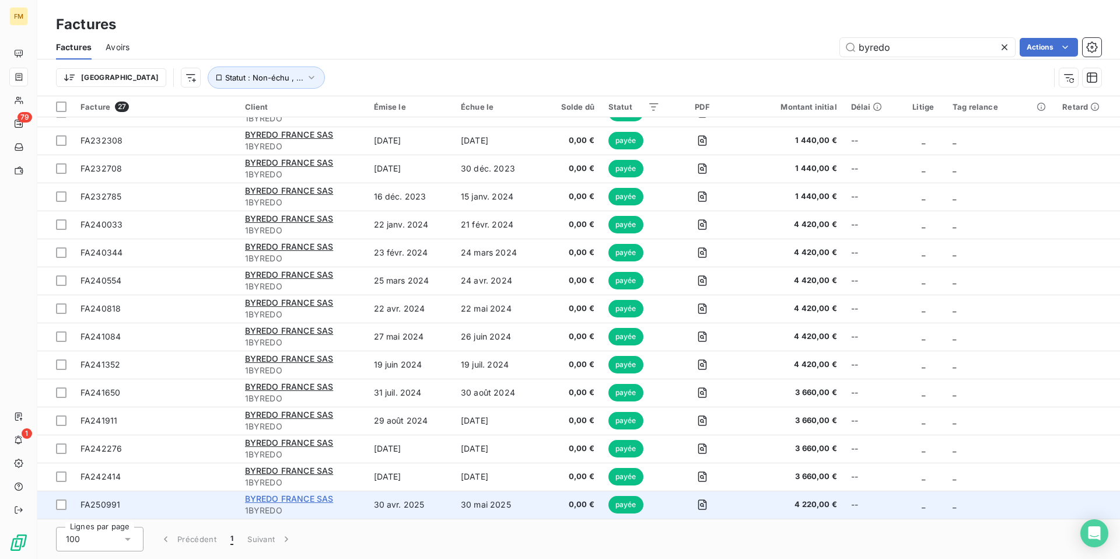
click at [279, 500] on span "BYREDO FRANCE SAS" at bounding box center [289, 498] width 89 height 10
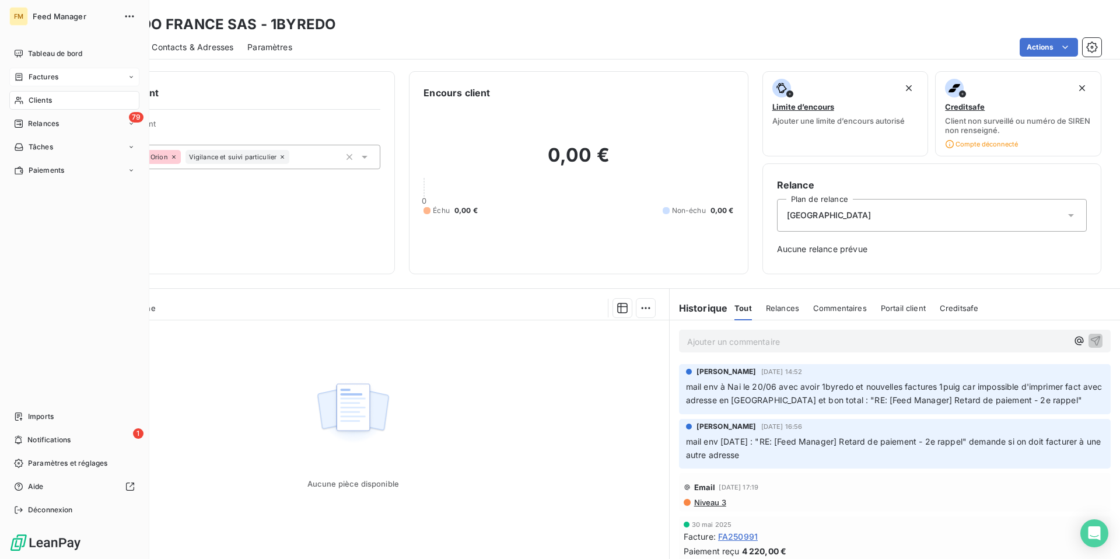
click at [29, 76] on span "Factures" at bounding box center [44, 77] width 30 height 10
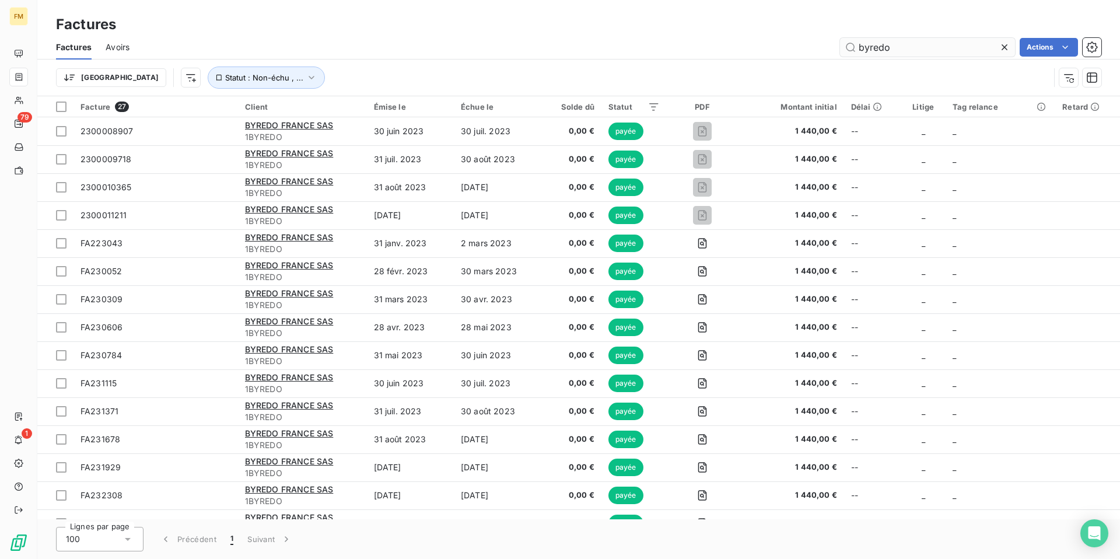
click at [889, 47] on input "byredo" at bounding box center [927, 47] width 175 height 19
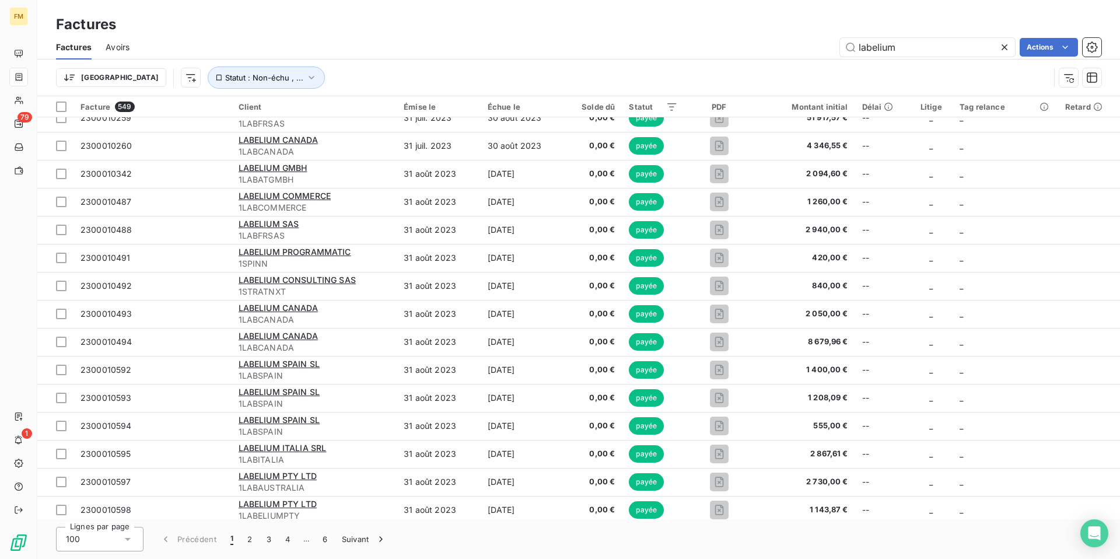
scroll to position [1563, 0]
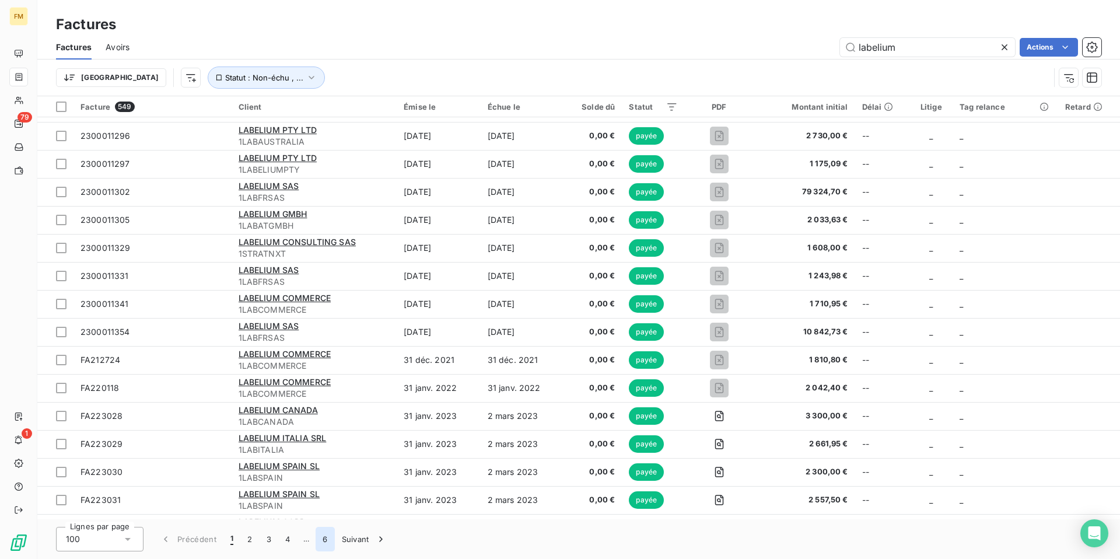
click at [328, 541] on button "6" at bounding box center [324, 539] width 19 height 24
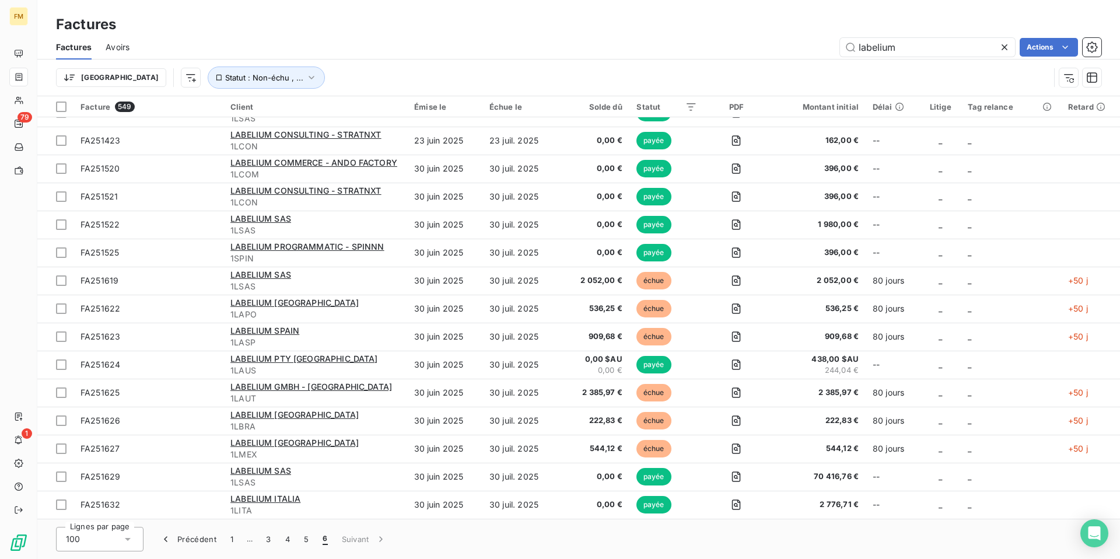
scroll to position [970, 0]
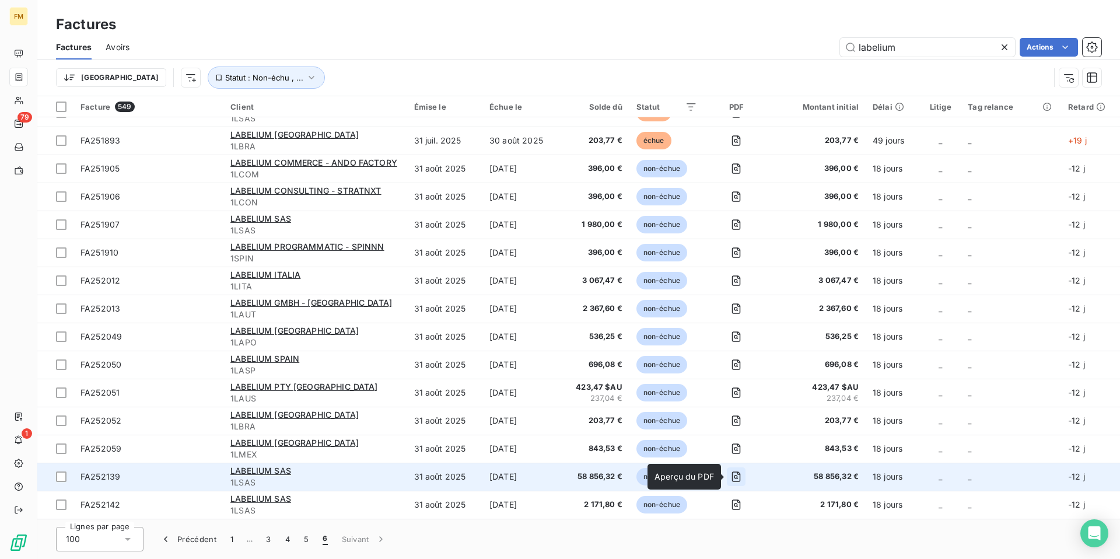
click at [735, 474] on icon "button" at bounding box center [736, 477] width 12 height 12
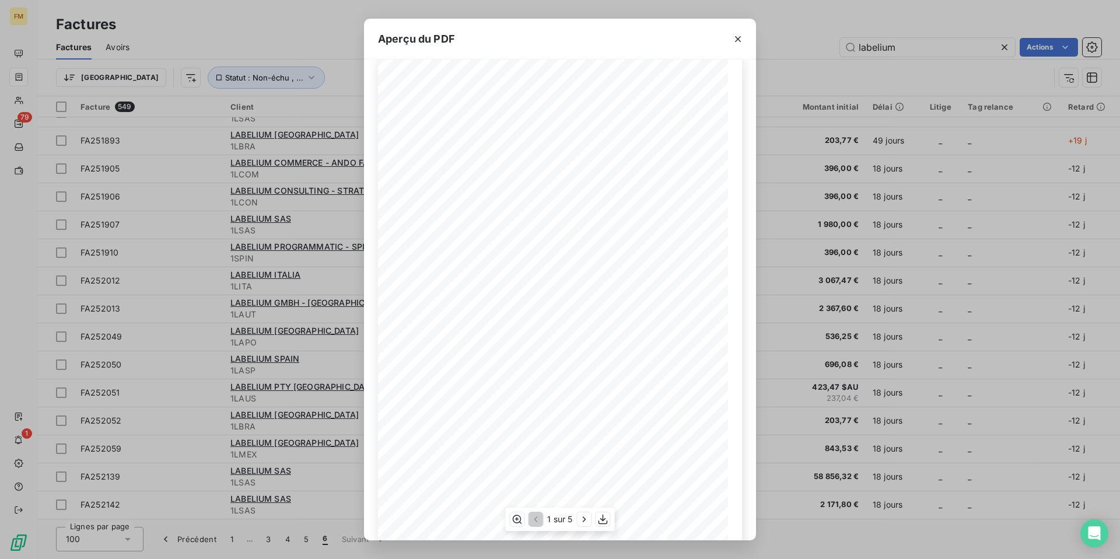
scroll to position [42, 0]
click at [583, 523] on icon "button" at bounding box center [584, 519] width 12 height 12
click at [586, 520] on icon "button" at bounding box center [584, 518] width 3 height 5
click at [583, 520] on icon "button" at bounding box center [585, 519] width 12 height 12
click at [587, 517] on icon "button" at bounding box center [585, 519] width 12 height 12
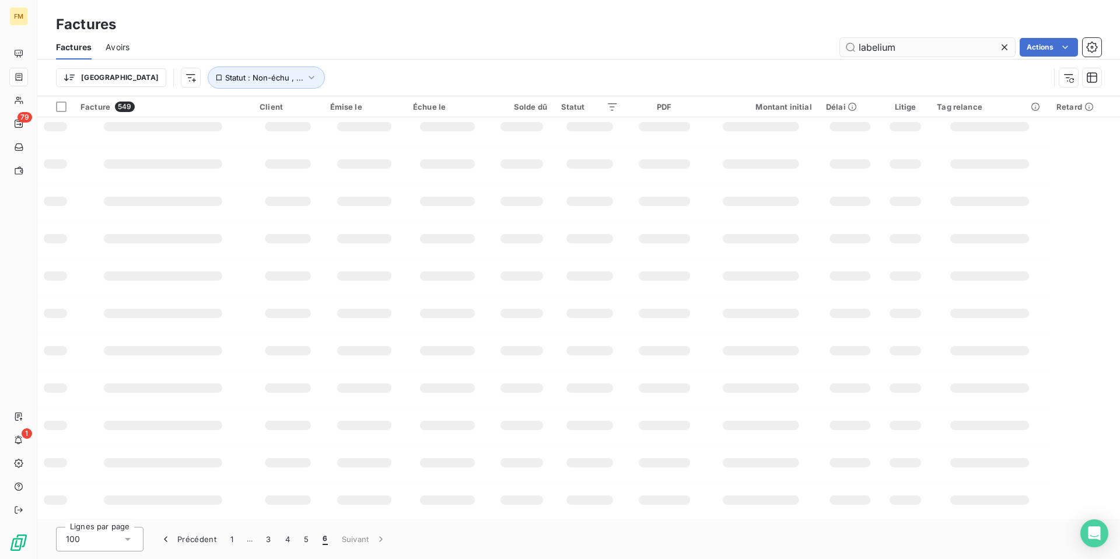
scroll to position [970, 0]
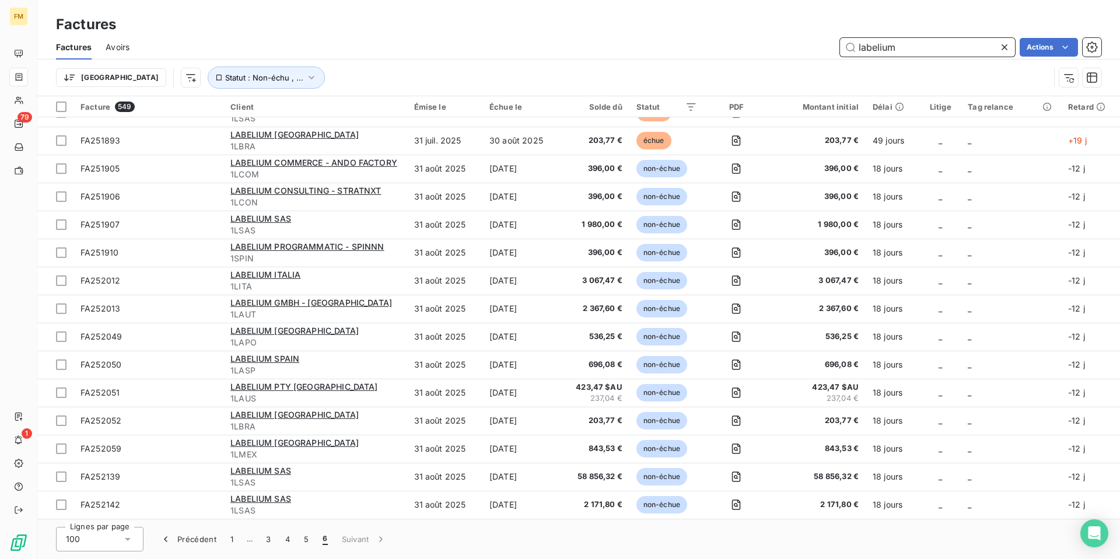
drag, startPoint x: 899, startPoint y: 45, endPoint x: 816, endPoint y: 41, distance: 82.9
click at [816, 41] on div "labelium Actions" at bounding box center [622, 47] width 958 height 19
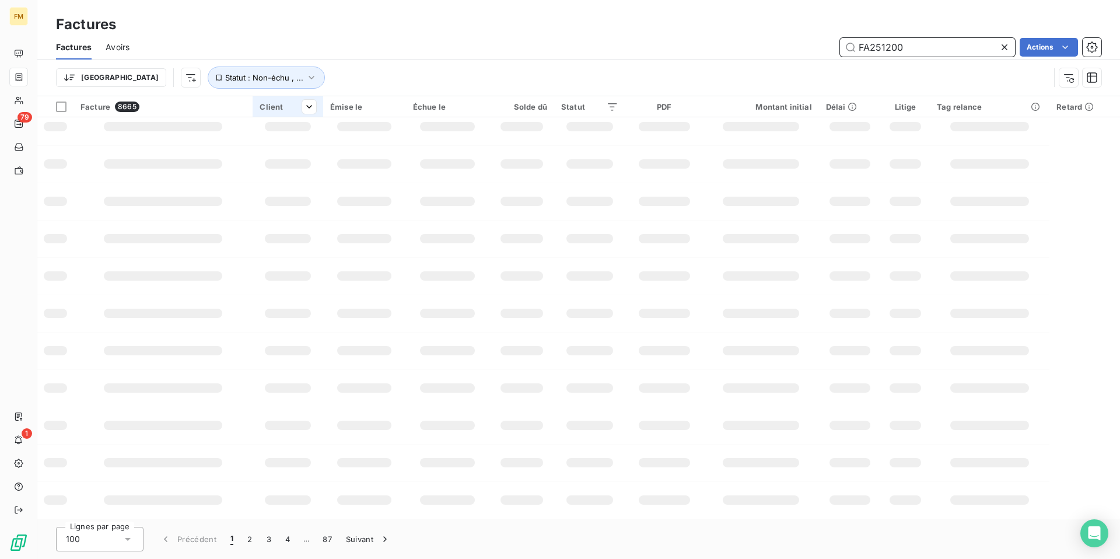
scroll to position [0, 0]
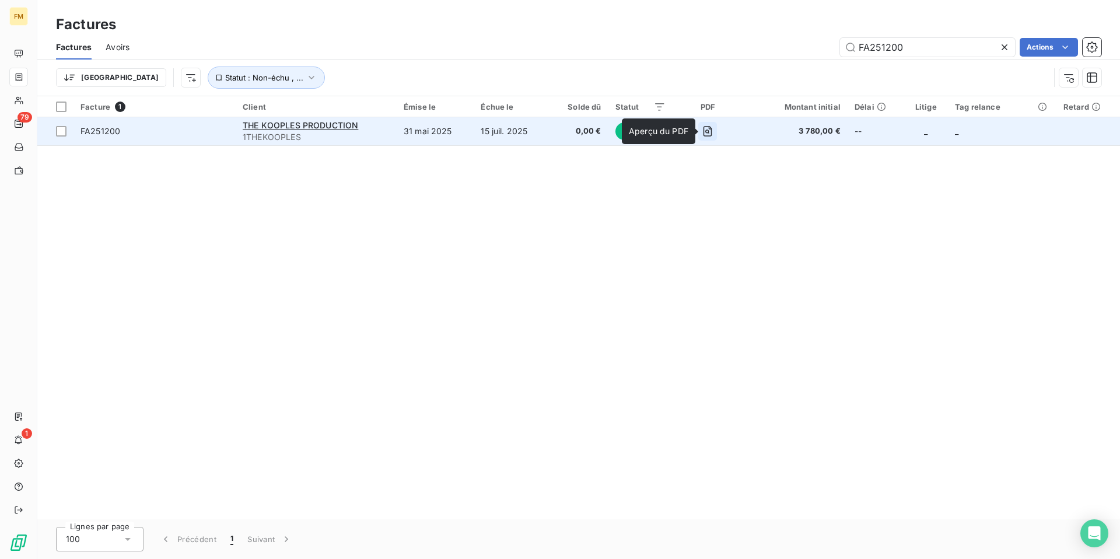
click at [712, 129] on icon "button" at bounding box center [708, 131] width 12 height 12
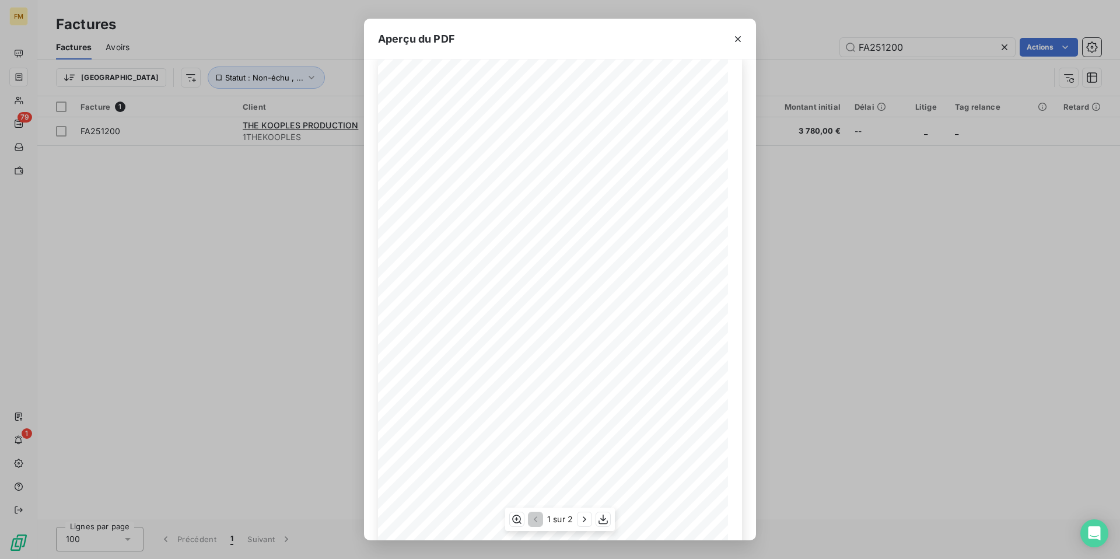
scroll to position [42, 0]
click at [584, 522] on icon "button" at bounding box center [584, 519] width 12 height 12
click at [734, 39] on icon "button" at bounding box center [738, 39] width 12 height 12
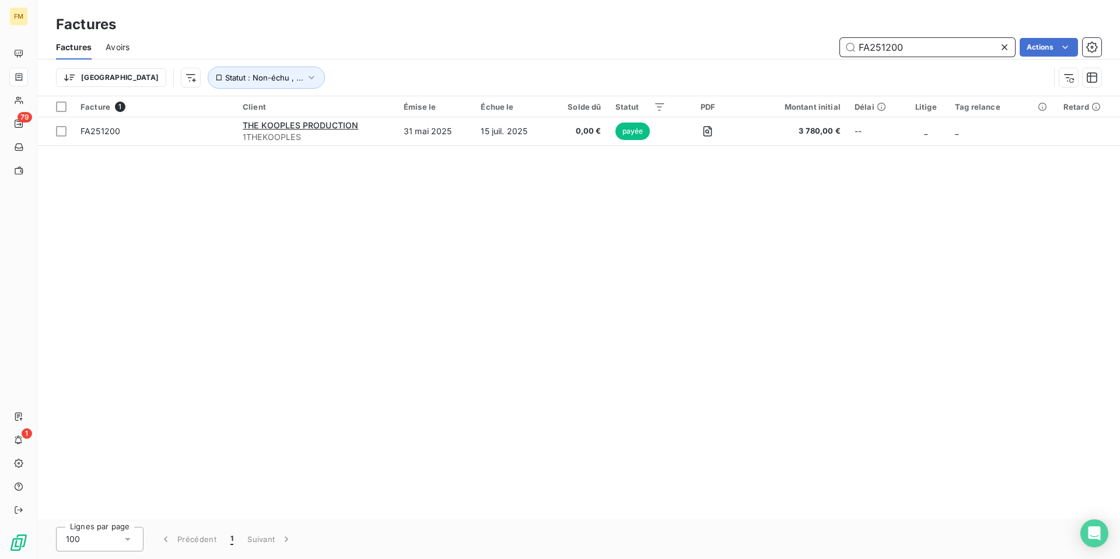
drag, startPoint x: 913, startPoint y: 45, endPoint x: 827, endPoint y: 45, distance: 85.7
click at [827, 45] on div "FA251200 Actions" at bounding box center [622, 47] width 958 height 19
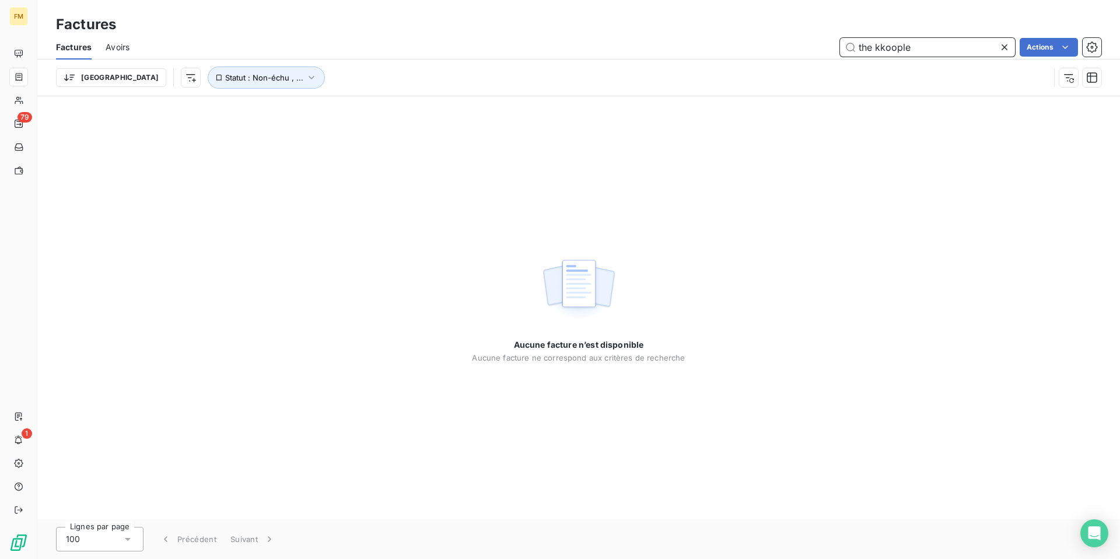
click at [882, 48] on input "the kkoople" at bounding box center [927, 47] width 175 height 19
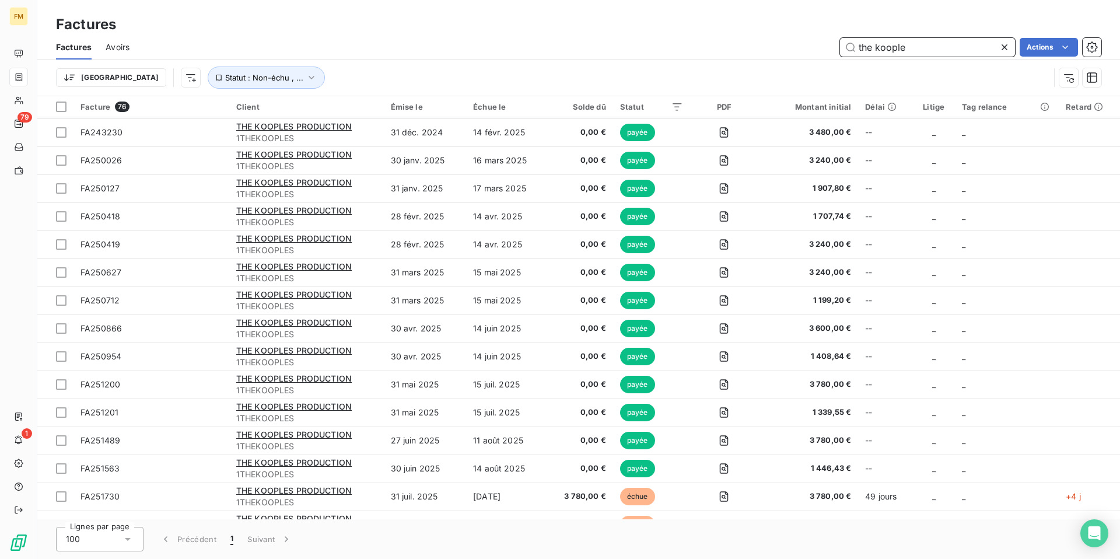
scroll to position [1726, 0]
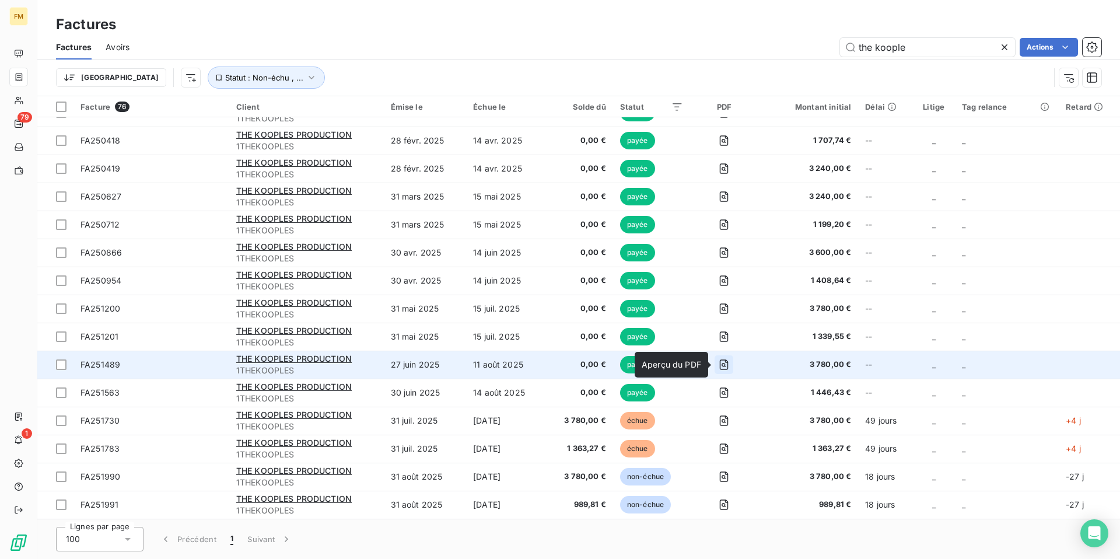
click at [720, 362] on icon "button" at bounding box center [724, 365] width 12 height 12
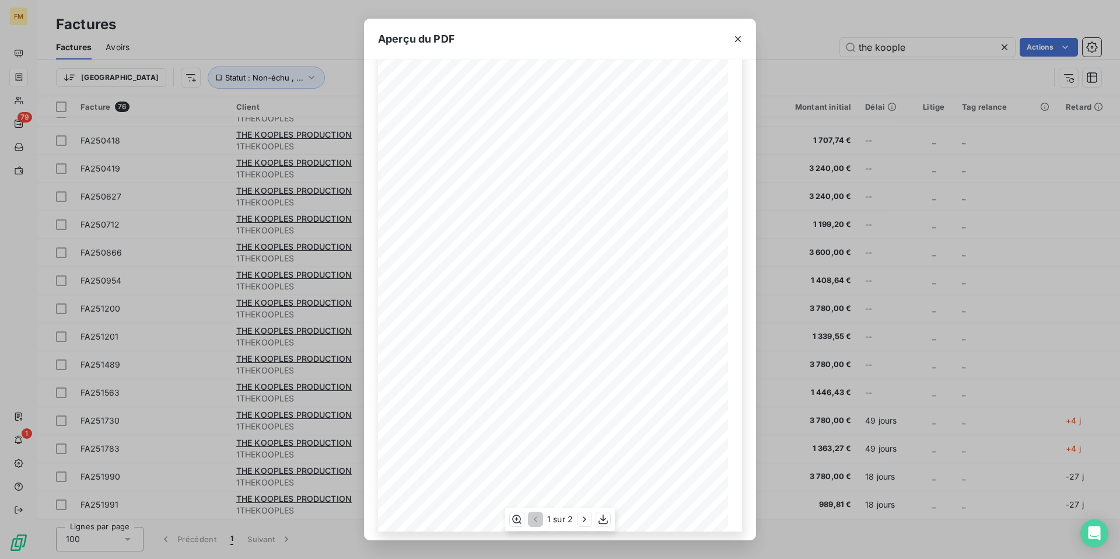
scroll to position [42, 0]
click at [583, 520] on icon "button" at bounding box center [584, 519] width 12 height 12
click at [740, 38] on icon "button" at bounding box center [738, 39] width 12 height 12
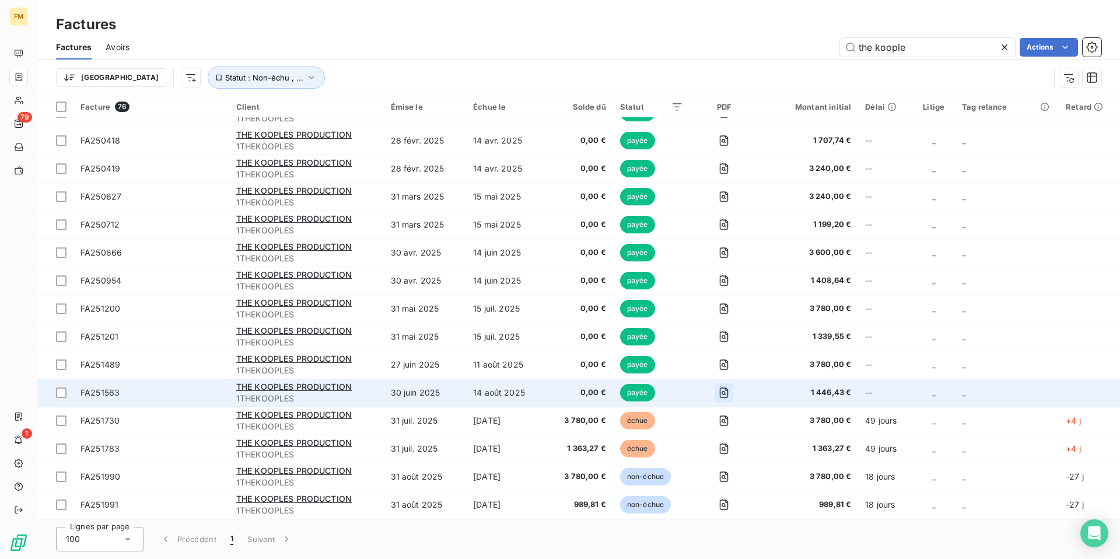
click at [725, 394] on icon "button" at bounding box center [724, 393] width 12 height 12
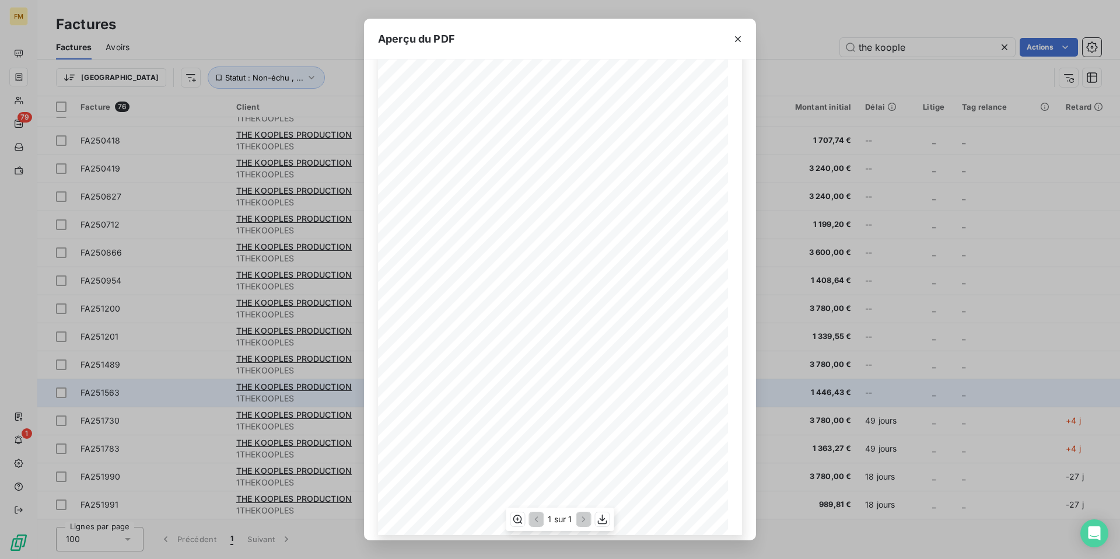
scroll to position [42, 0]
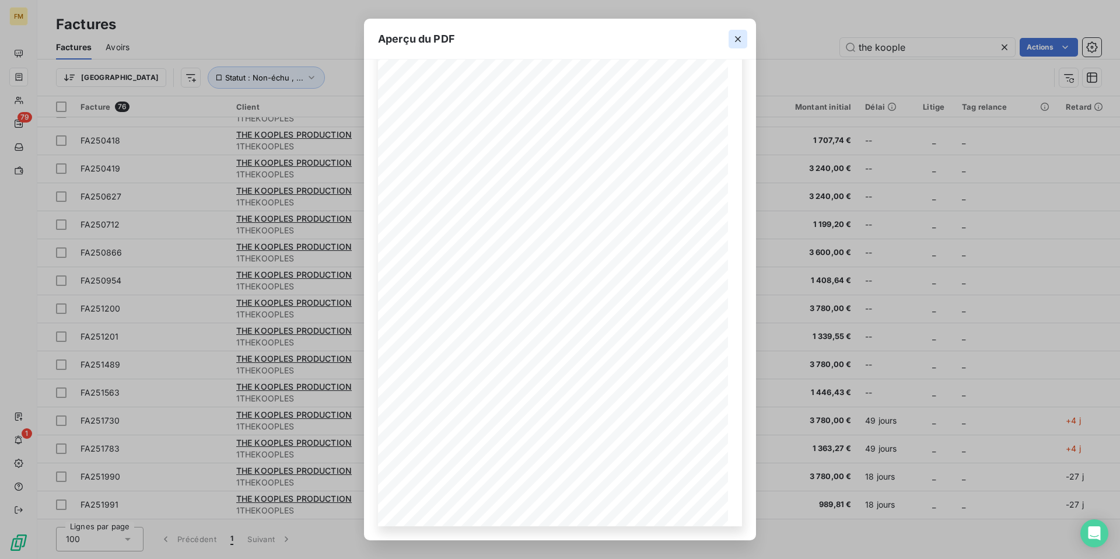
click at [741, 36] on icon "button" at bounding box center [738, 39] width 12 height 12
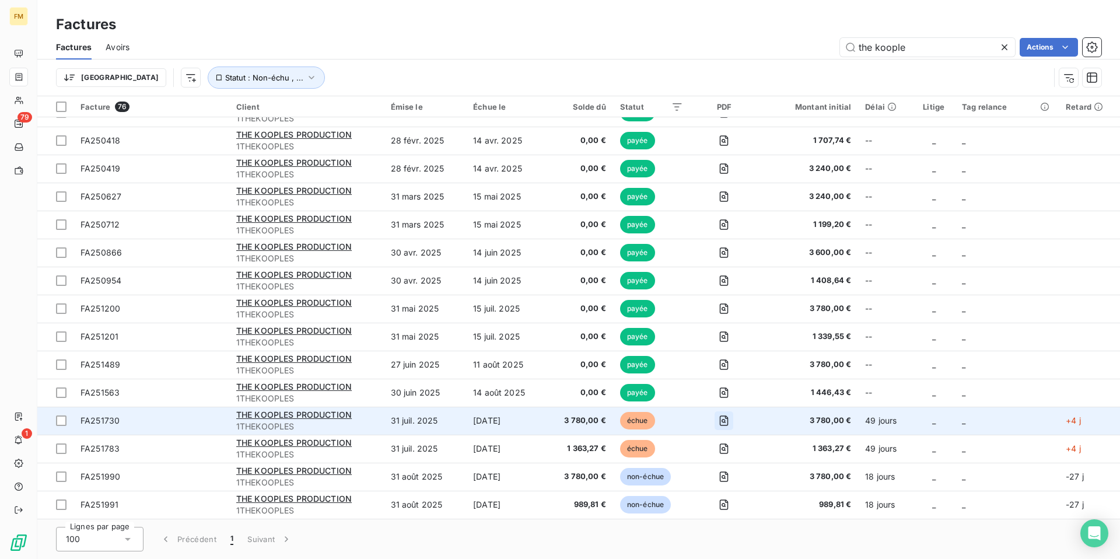
click at [724, 420] on icon "button" at bounding box center [723, 421] width 4 height 4
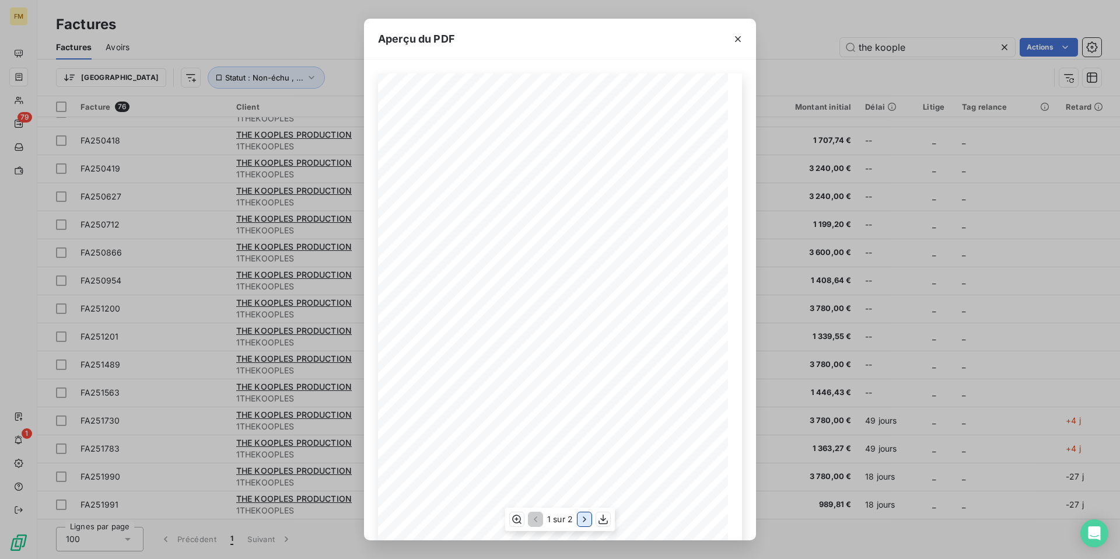
click at [584, 518] on icon "button" at bounding box center [584, 518] width 3 height 5
click at [735, 39] on icon "button" at bounding box center [738, 39] width 12 height 12
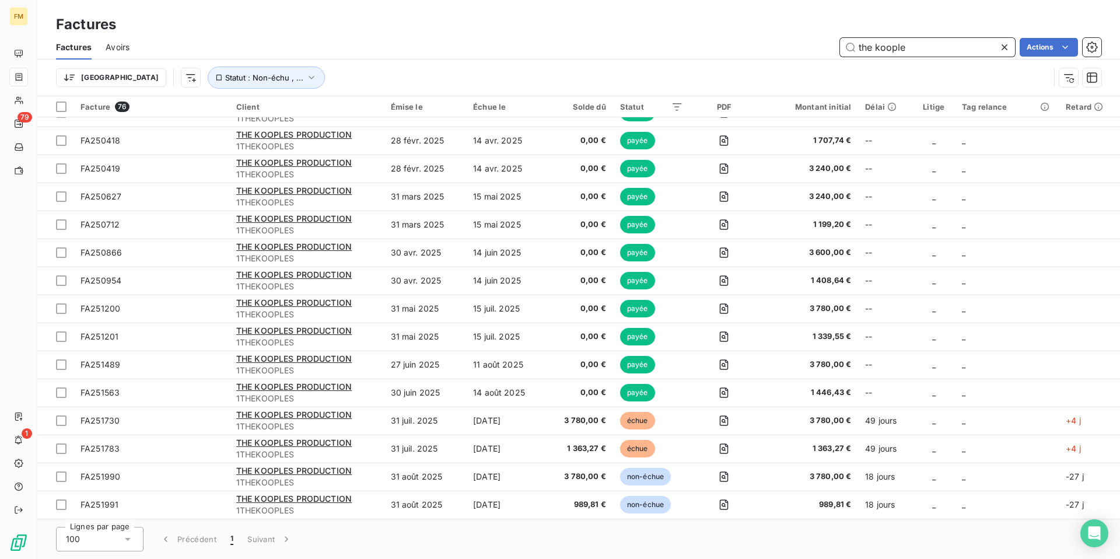
drag, startPoint x: 906, startPoint y: 47, endPoint x: 815, endPoint y: 47, distance: 91.0
click at [815, 47] on div "the koople Actions" at bounding box center [622, 47] width 958 height 19
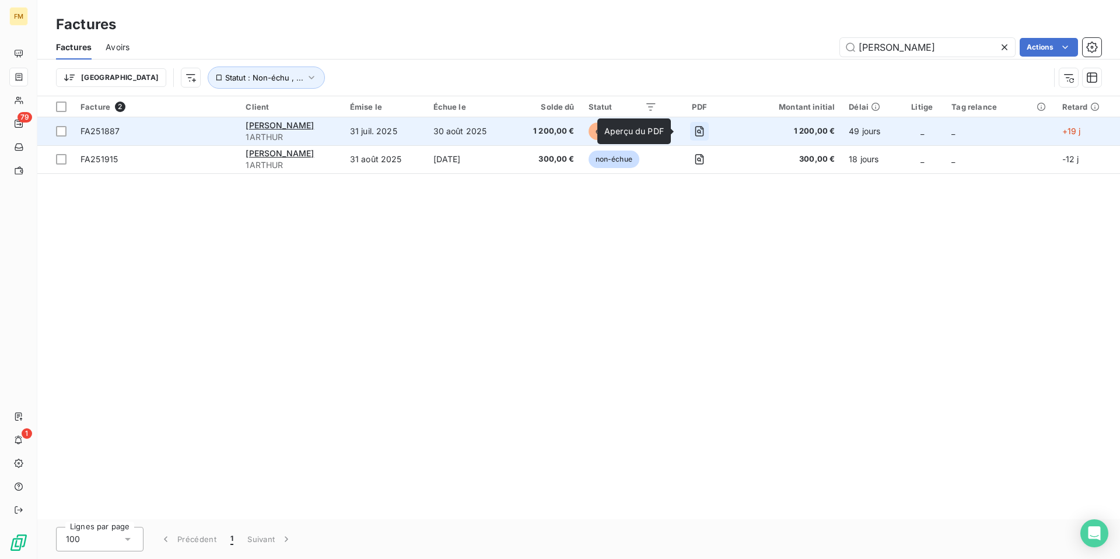
click at [693, 129] on icon "button" at bounding box center [699, 131] width 12 height 12
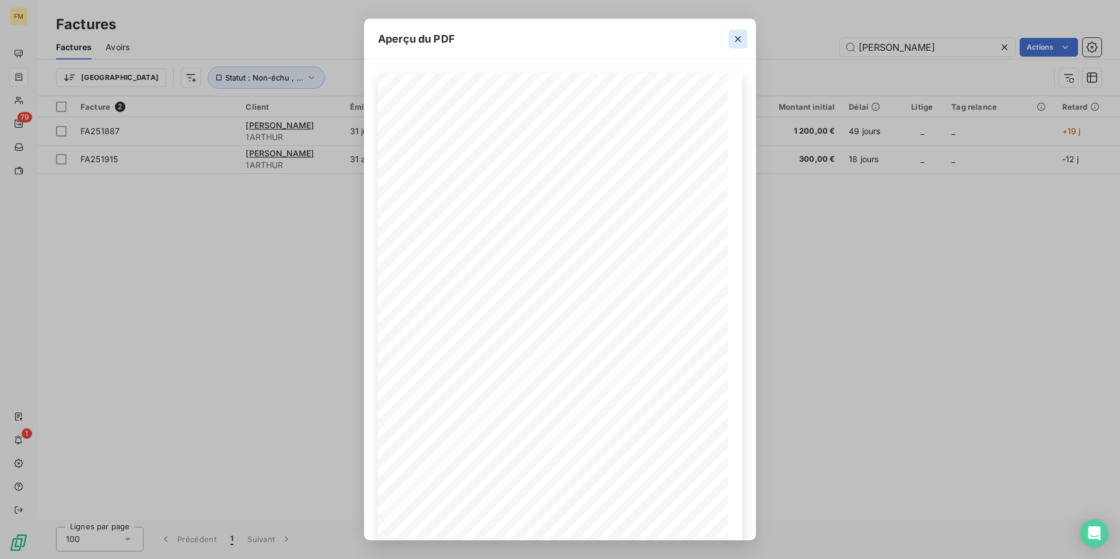
click at [737, 39] on icon "button" at bounding box center [738, 39] width 6 height 6
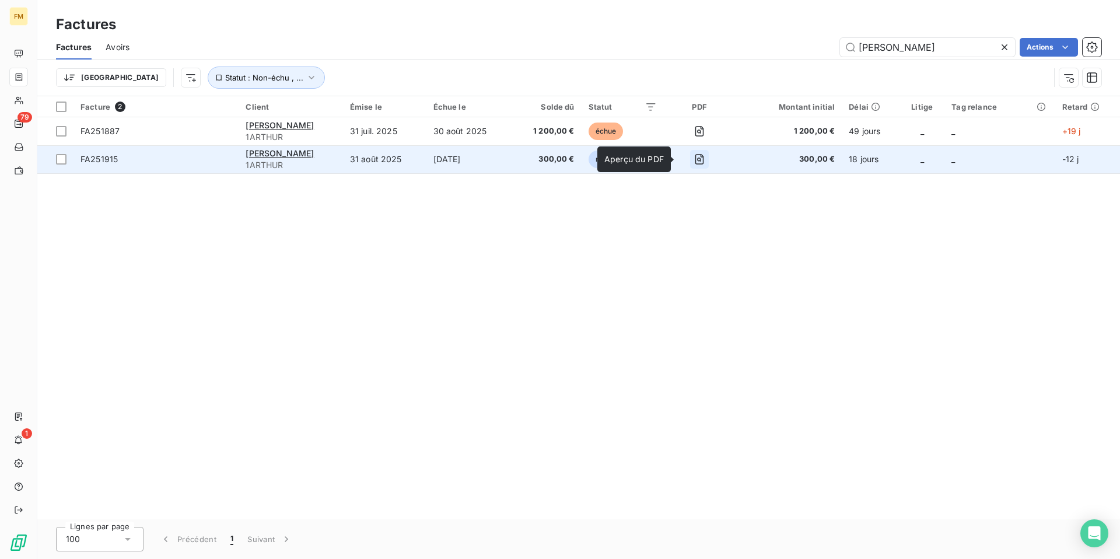
click at [693, 158] on icon "button" at bounding box center [699, 159] width 12 height 12
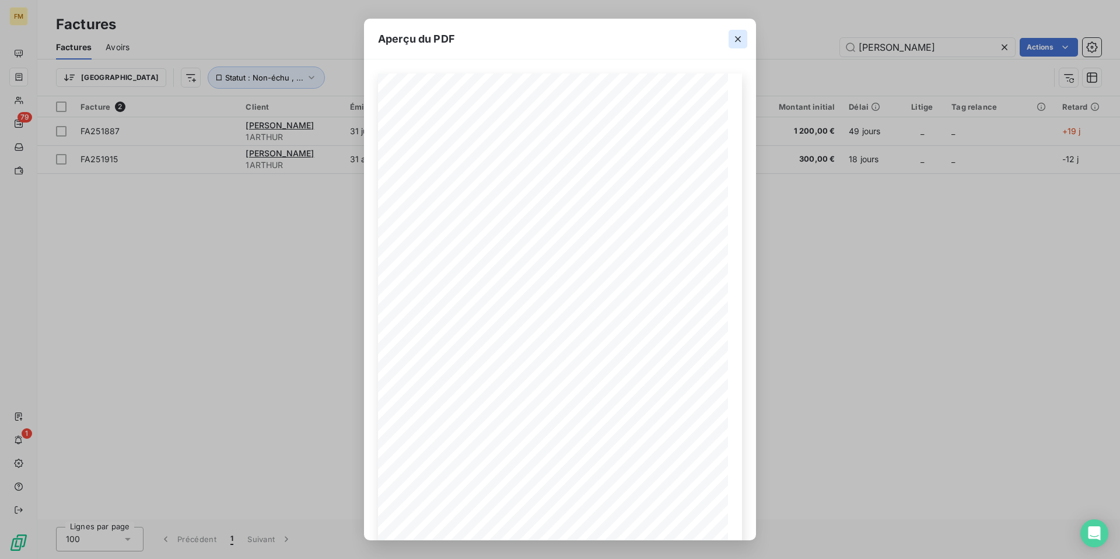
click at [741, 42] on icon "button" at bounding box center [738, 39] width 12 height 12
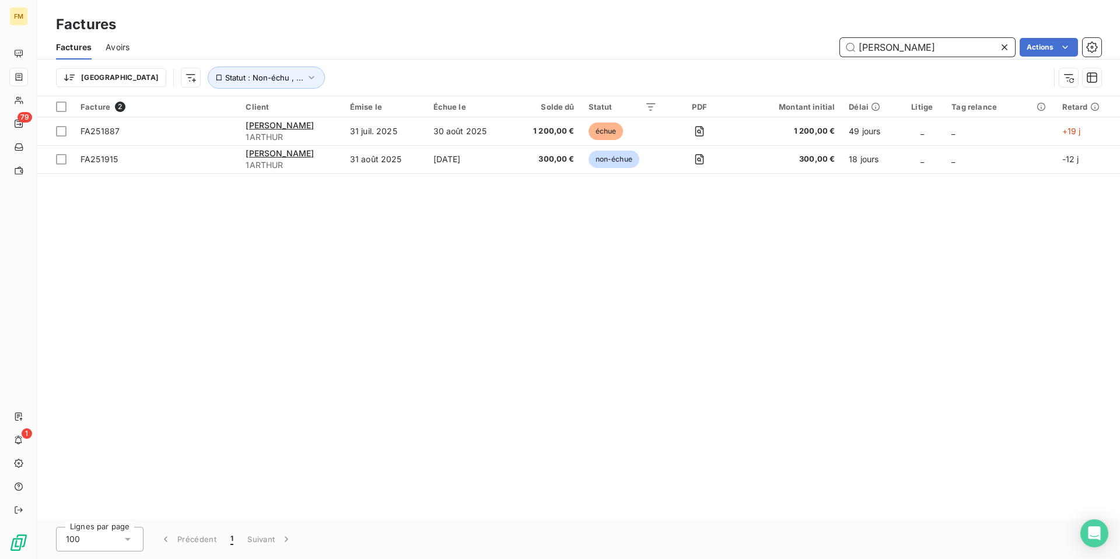
click at [886, 47] on input "[PERSON_NAME]" at bounding box center [927, 47] width 175 height 19
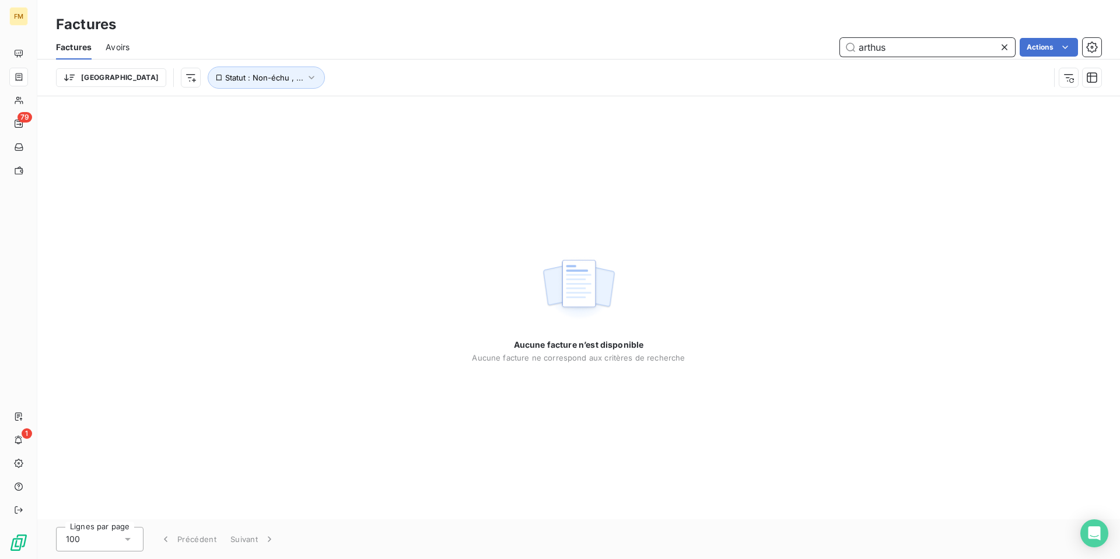
click at [886, 49] on input "arthus" at bounding box center [927, 47] width 175 height 19
drag, startPoint x: 886, startPoint y: 48, endPoint x: 850, endPoint y: 48, distance: 36.7
click at [850, 48] on input "arthus" at bounding box center [927, 47] width 175 height 19
click at [877, 50] on input "arthus" at bounding box center [927, 47] width 175 height 19
drag, startPoint x: 890, startPoint y: 47, endPoint x: 844, endPoint y: 51, distance: 46.3
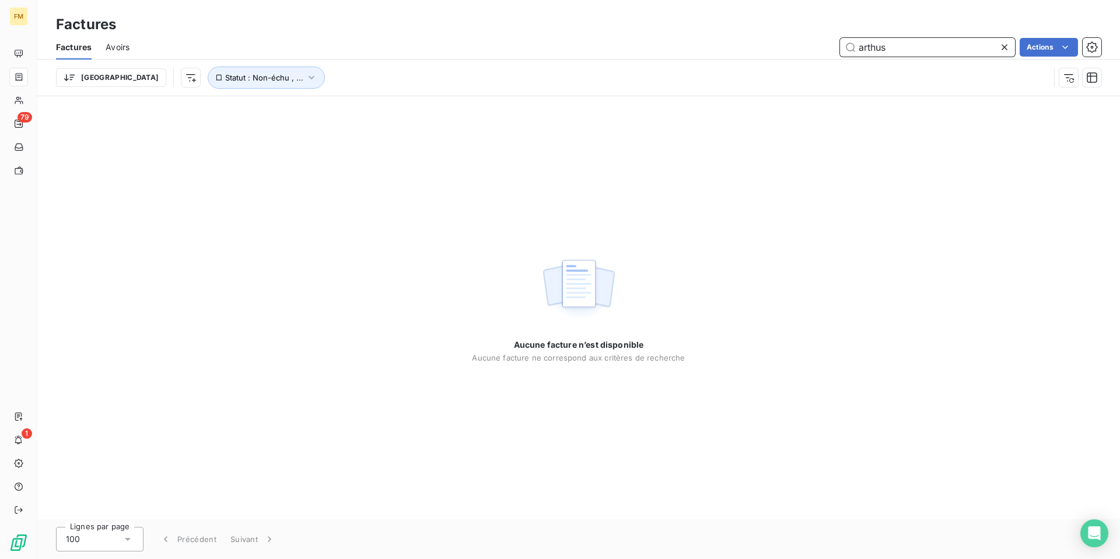
click at [844, 51] on input "arthus" at bounding box center [927, 47] width 175 height 19
drag, startPoint x: 900, startPoint y: 51, endPoint x: 815, endPoint y: 44, distance: 86.0
click at [815, 44] on div "bertrand Actions" at bounding box center [622, 47] width 958 height 19
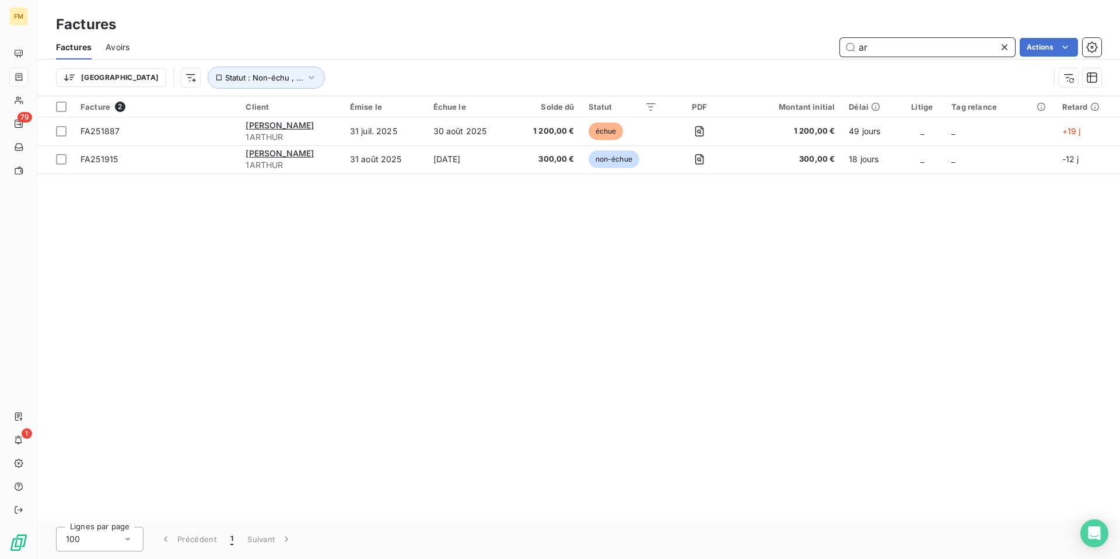
type input "a"
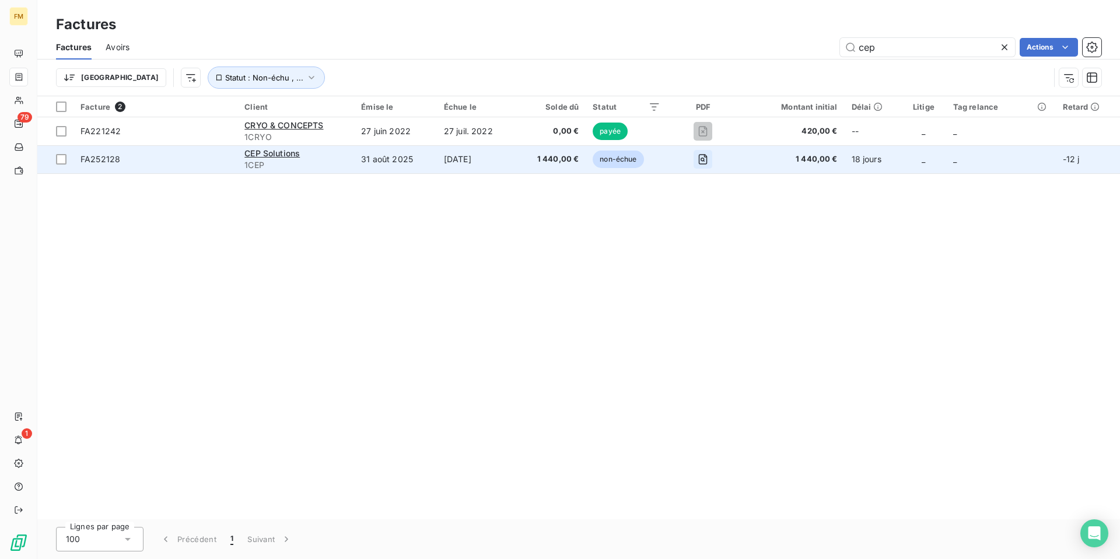
click at [709, 161] on icon "button" at bounding box center [703, 159] width 12 height 12
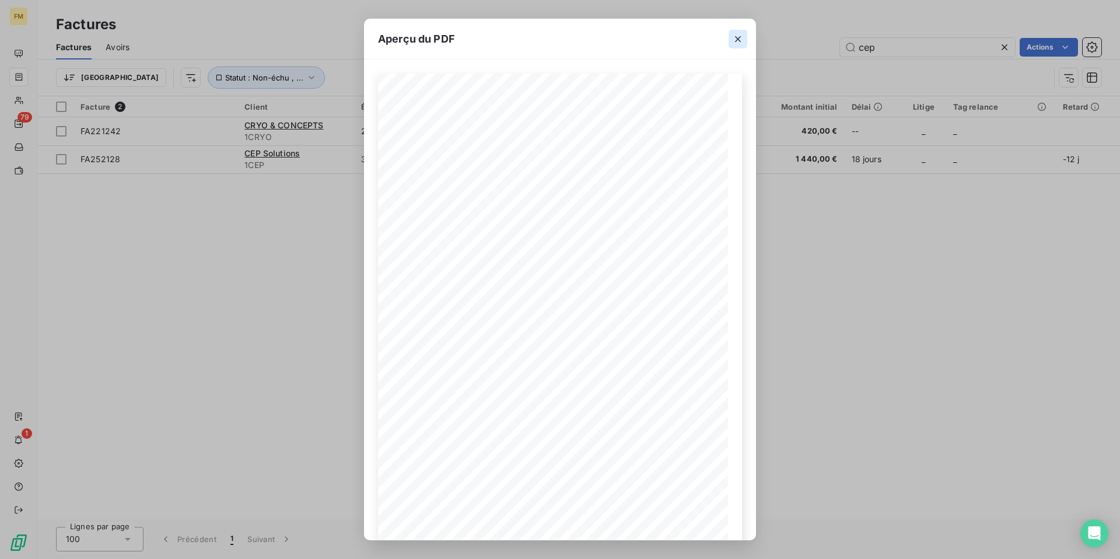
click at [741, 41] on icon "button" at bounding box center [738, 39] width 12 height 12
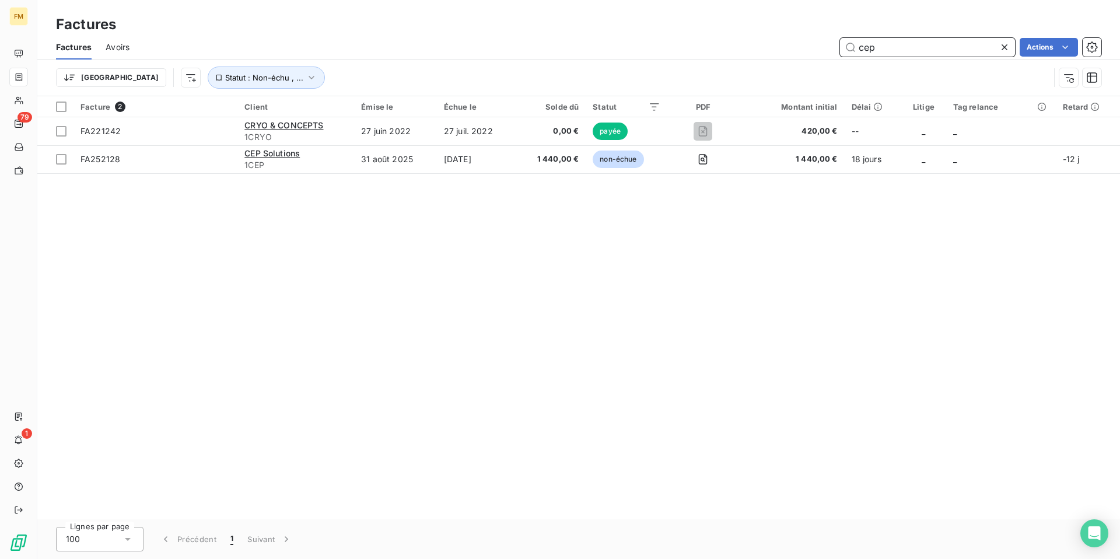
drag, startPoint x: 881, startPoint y: 47, endPoint x: 812, endPoint y: 39, distance: 69.3
click at [812, 39] on div "cep Actions" at bounding box center [622, 47] width 958 height 19
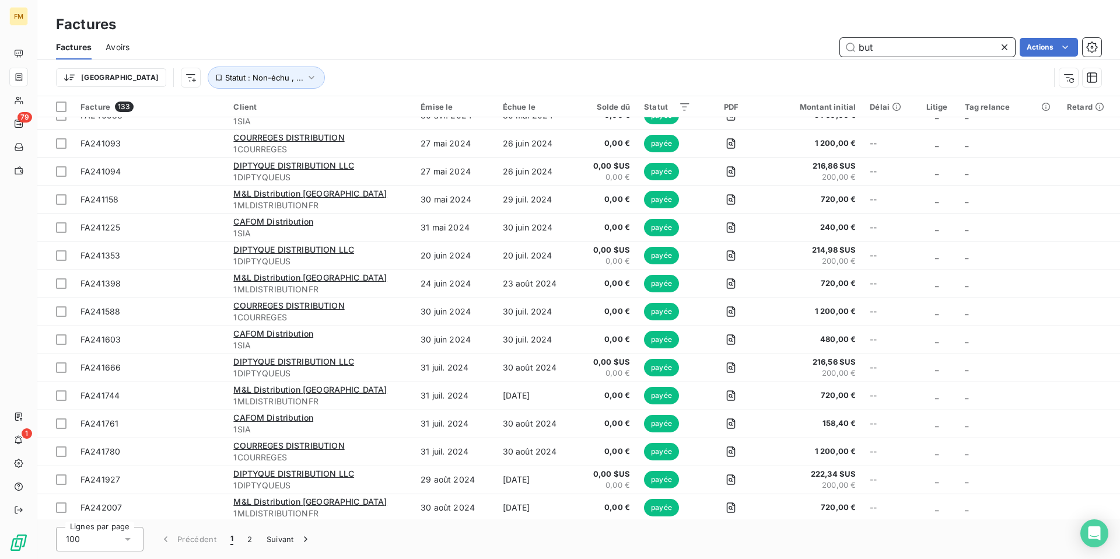
scroll to position [2398, 0]
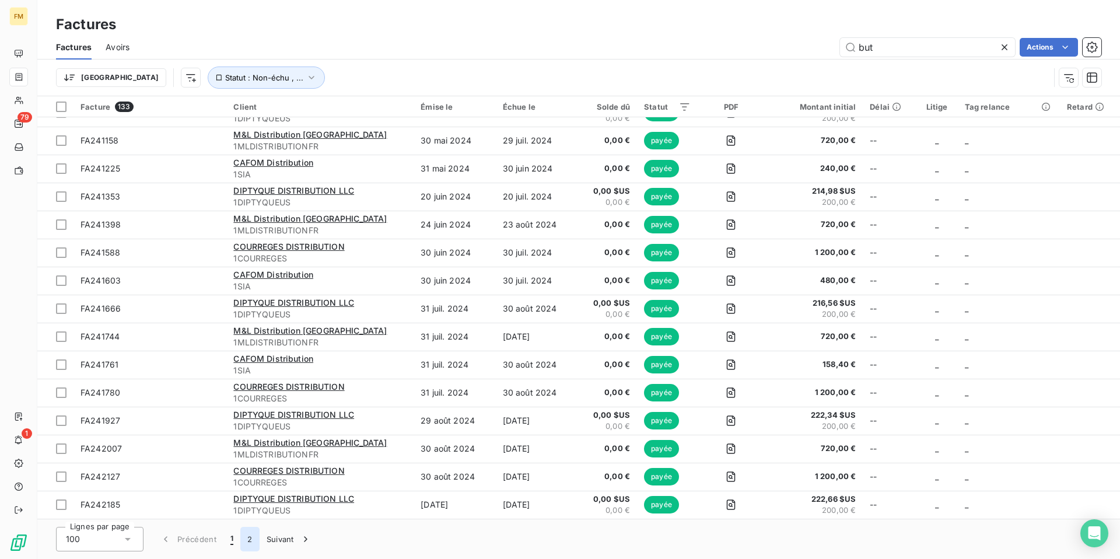
click at [251, 545] on button "2" at bounding box center [249, 539] width 19 height 24
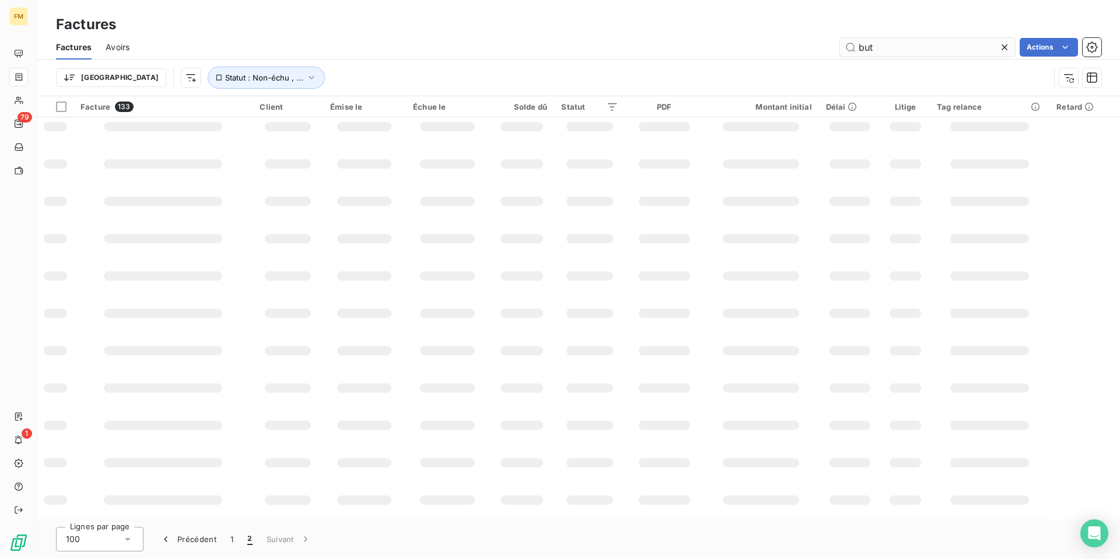
scroll to position [523, 0]
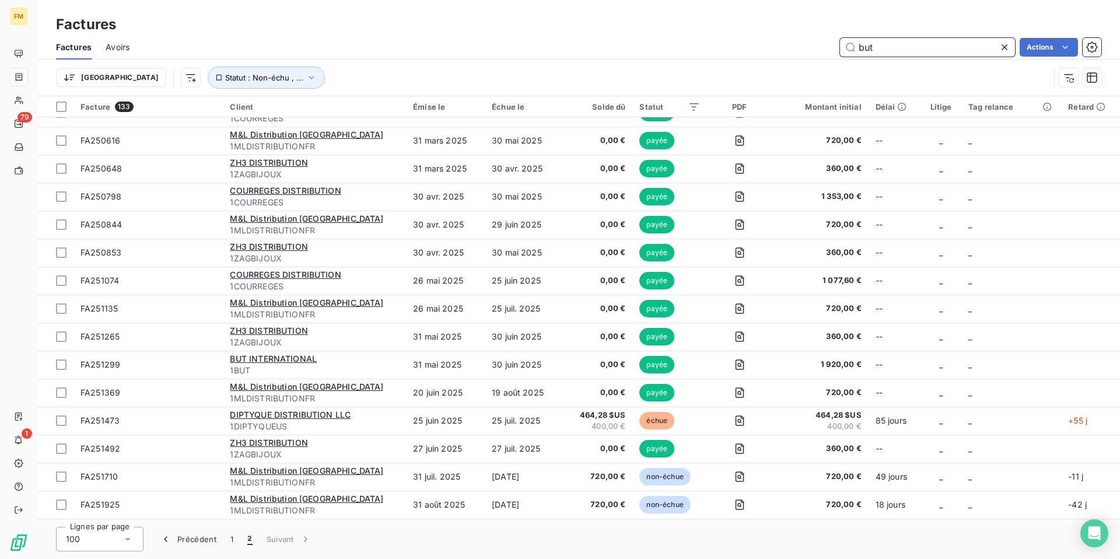
click at [876, 51] on input "but" at bounding box center [927, 47] width 175 height 19
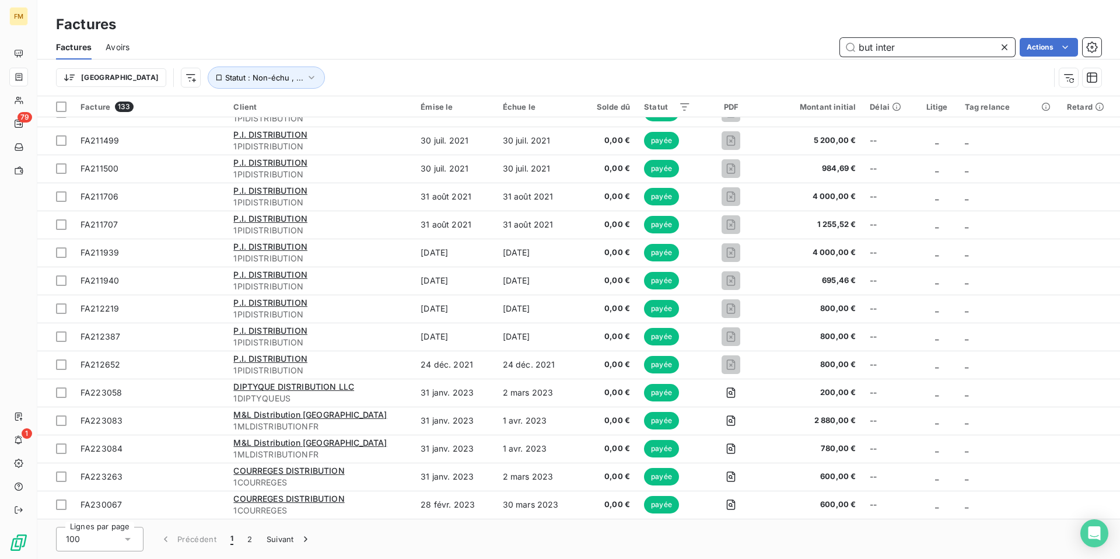
scroll to position [0, 0]
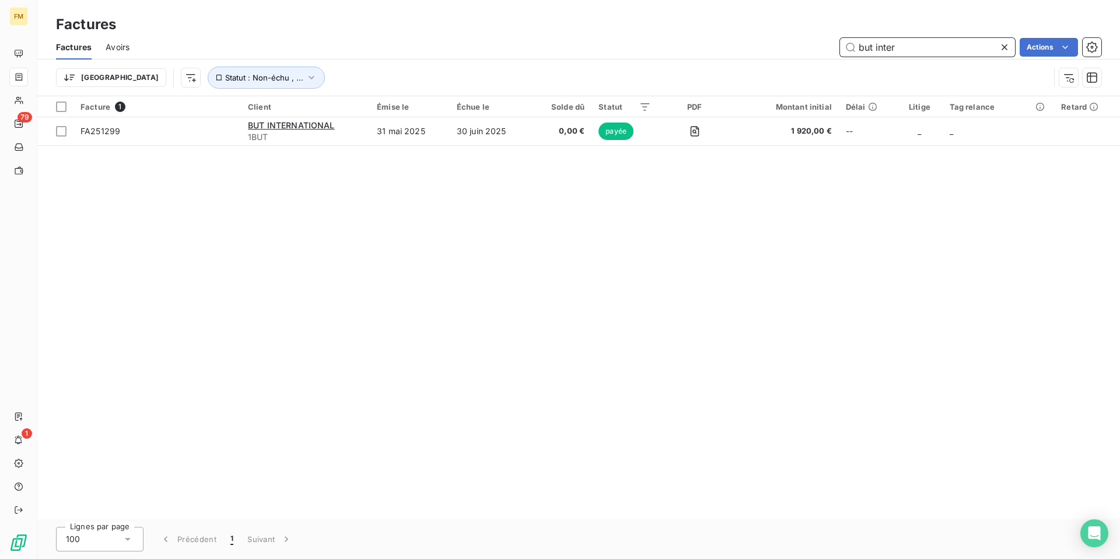
drag, startPoint x: 900, startPoint y: 47, endPoint x: 821, endPoint y: 44, distance: 79.3
click at [821, 44] on div "but inter Actions" at bounding box center [622, 47] width 958 height 19
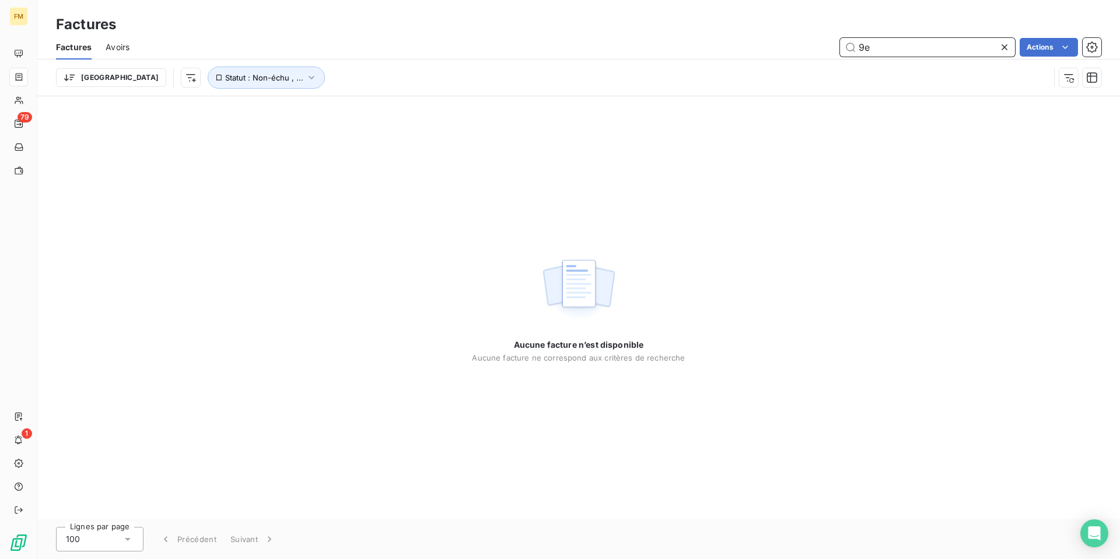
drag, startPoint x: 874, startPoint y: 47, endPoint x: 825, endPoint y: 49, distance: 49.0
click at [825, 49] on div "9e Actions" at bounding box center [622, 47] width 958 height 19
type input "store"
drag, startPoint x: 886, startPoint y: 50, endPoint x: 834, endPoint y: 49, distance: 51.9
click at [834, 49] on div "store Actions" at bounding box center [622, 47] width 958 height 19
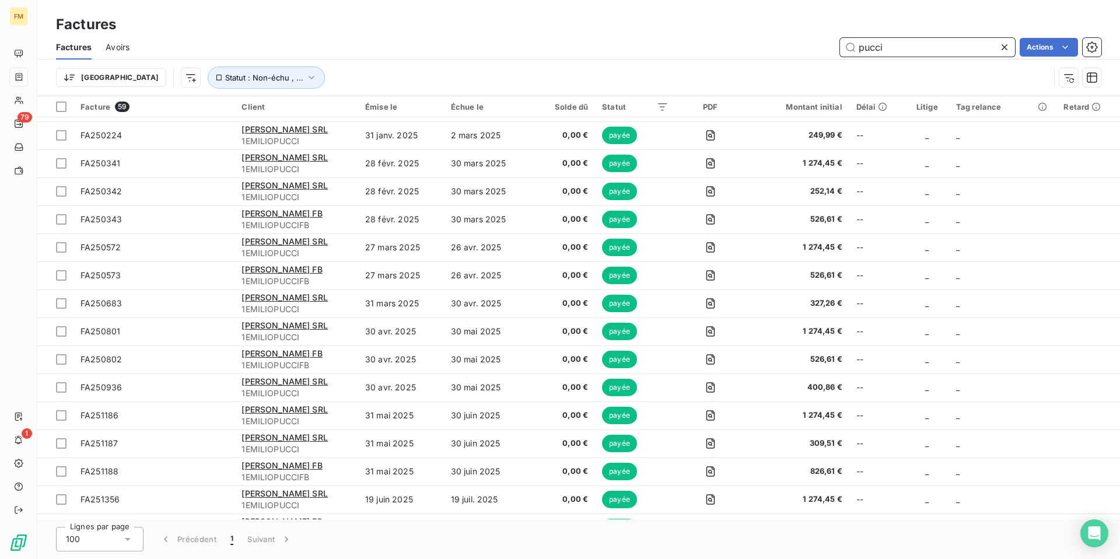
scroll to position [1250, 0]
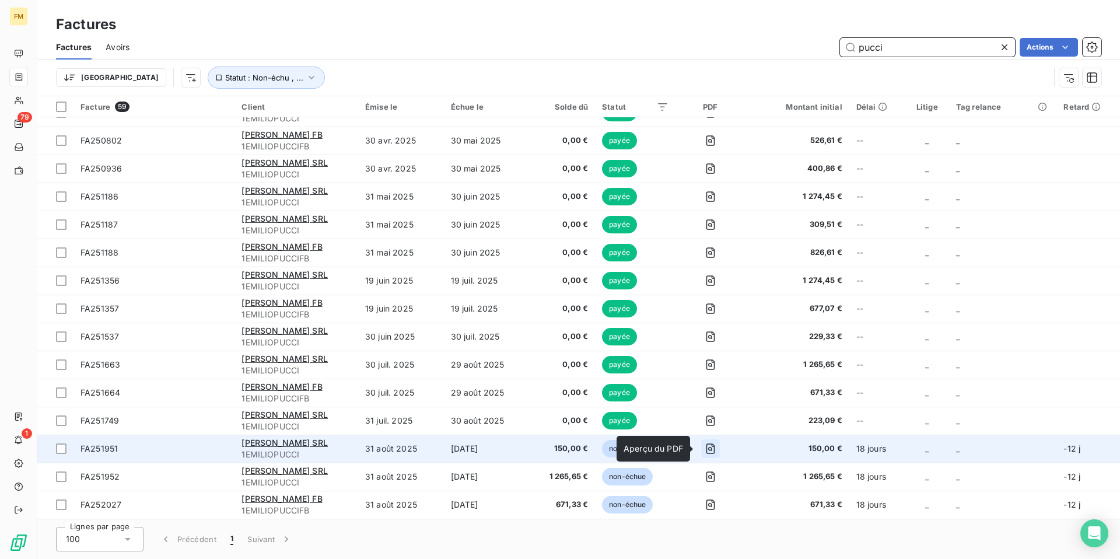
type input "pucci"
click at [706, 449] on icon "button" at bounding box center [710, 449] width 12 height 12
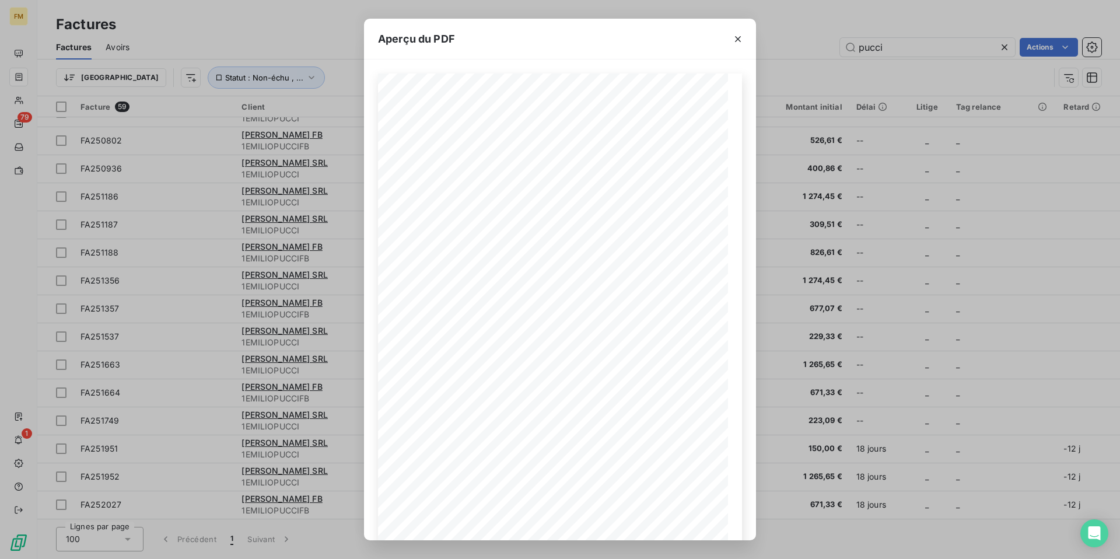
click at [766, 454] on div "Aperçu du PDF INVOICE No. : [PERSON_NAME] SRL [STREET_ADDRESS] FA251951 [DATE] …" at bounding box center [560, 279] width 1120 height 559
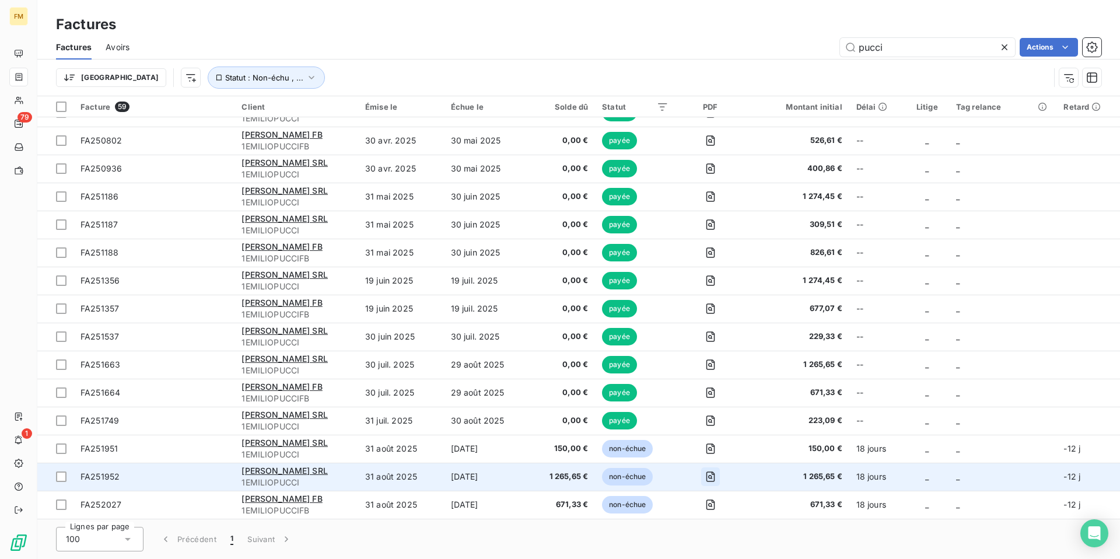
click at [704, 471] on icon "button" at bounding box center [710, 477] width 12 height 12
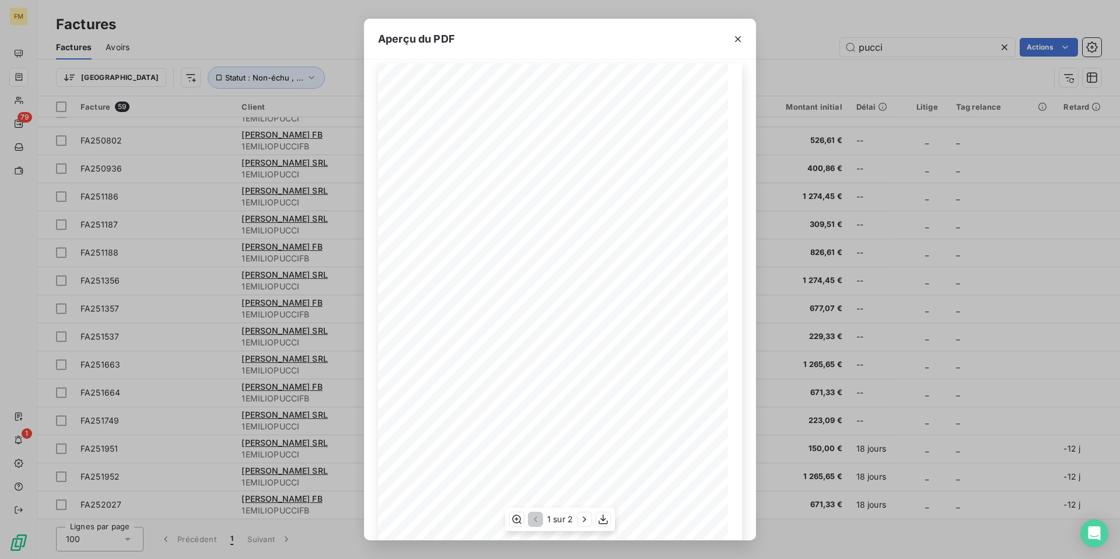
scroll to position [42, 0]
click at [782, 466] on div "Aperçu du PDF INVOICE No. : [PERSON_NAME] SRL [STREET_ADDRESS] FA251952 [DATE] …" at bounding box center [560, 279] width 1120 height 559
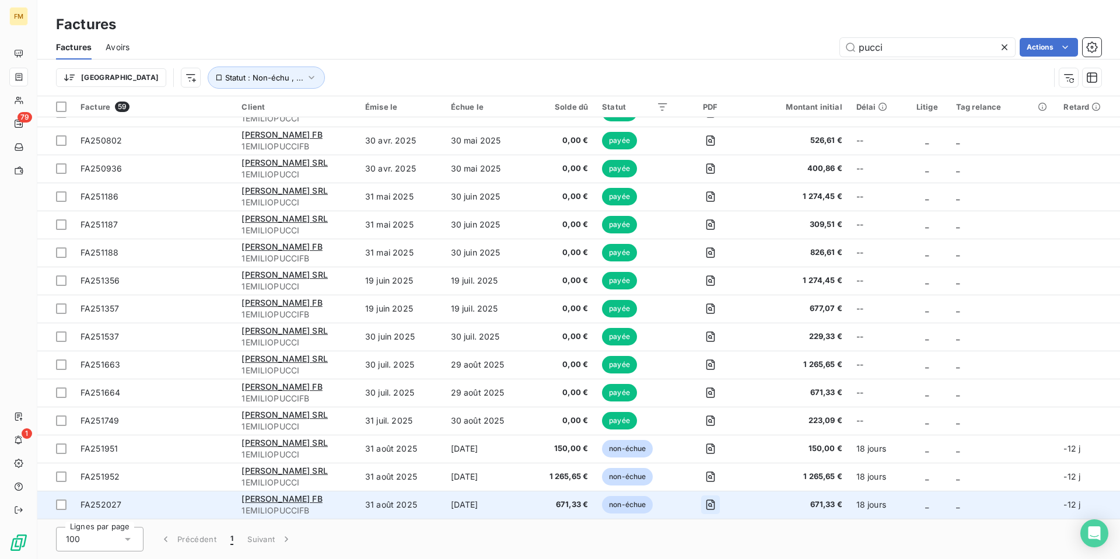
click at [704, 504] on icon "button" at bounding box center [710, 505] width 12 height 12
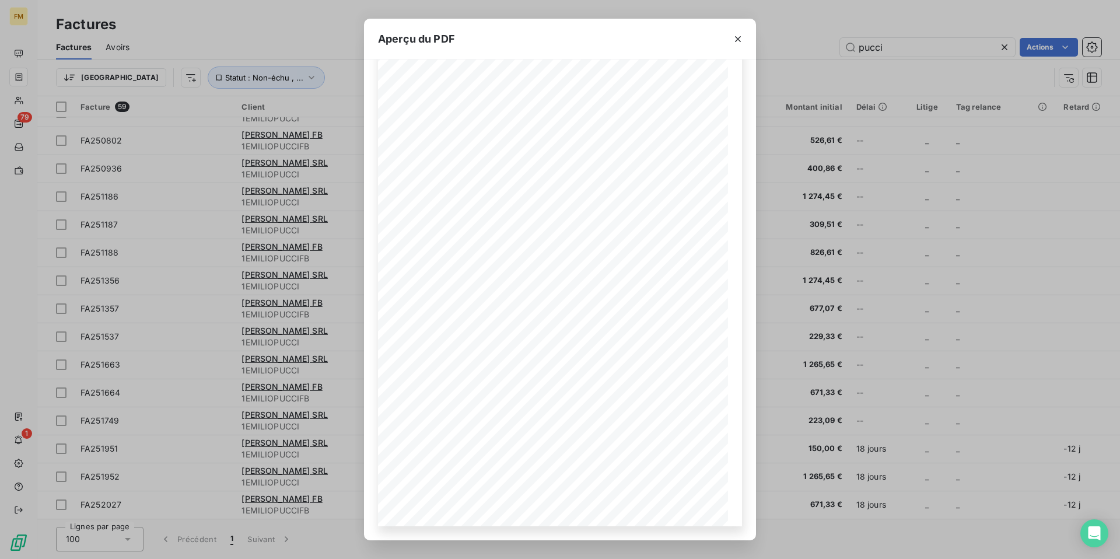
click at [799, 436] on div "Aperçu du PDF INVOICE No. : [PERSON_NAME] FB Via Fieno 3 20123 Milan FA252027 […" at bounding box center [560, 279] width 1120 height 559
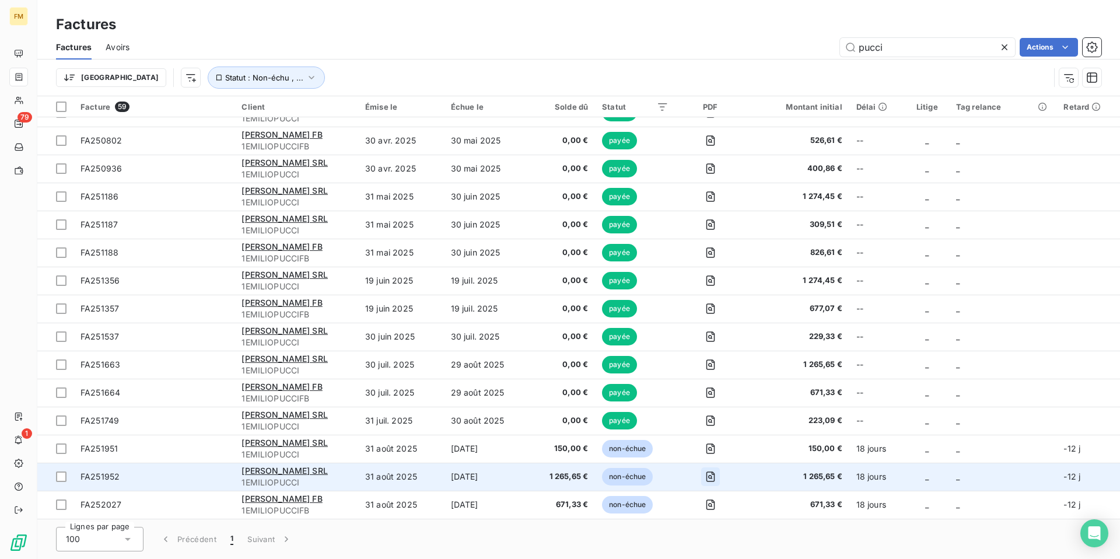
click at [709, 474] on icon "button" at bounding box center [710, 477] width 12 height 12
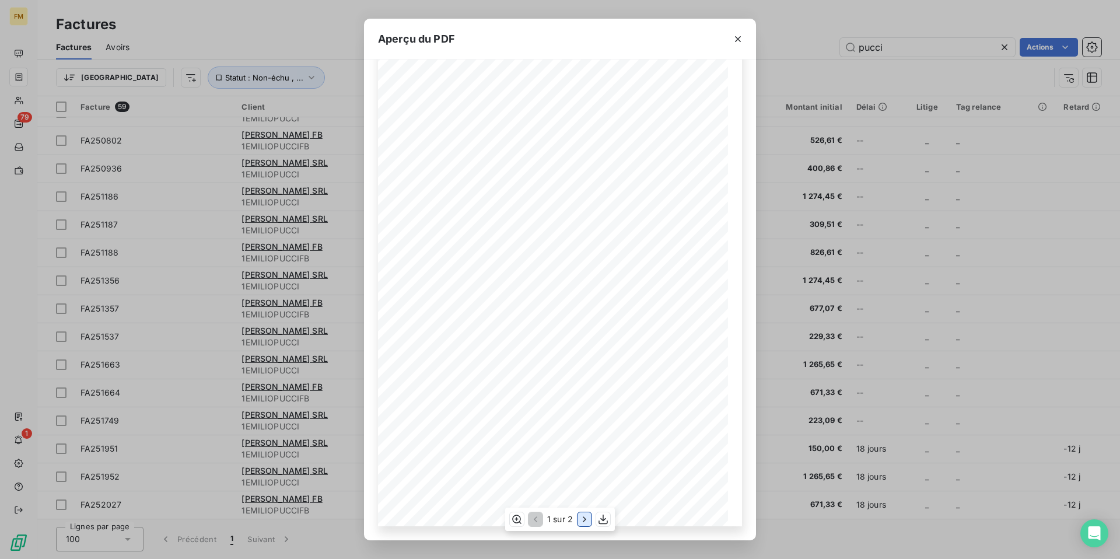
click at [581, 516] on icon "button" at bounding box center [584, 519] width 12 height 12
click at [779, 404] on div "Aperçu du PDF Description Quantity Unit Price Discount Amount excl. Tax 6.758 F…" at bounding box center [560, 279] width 1120 height 559
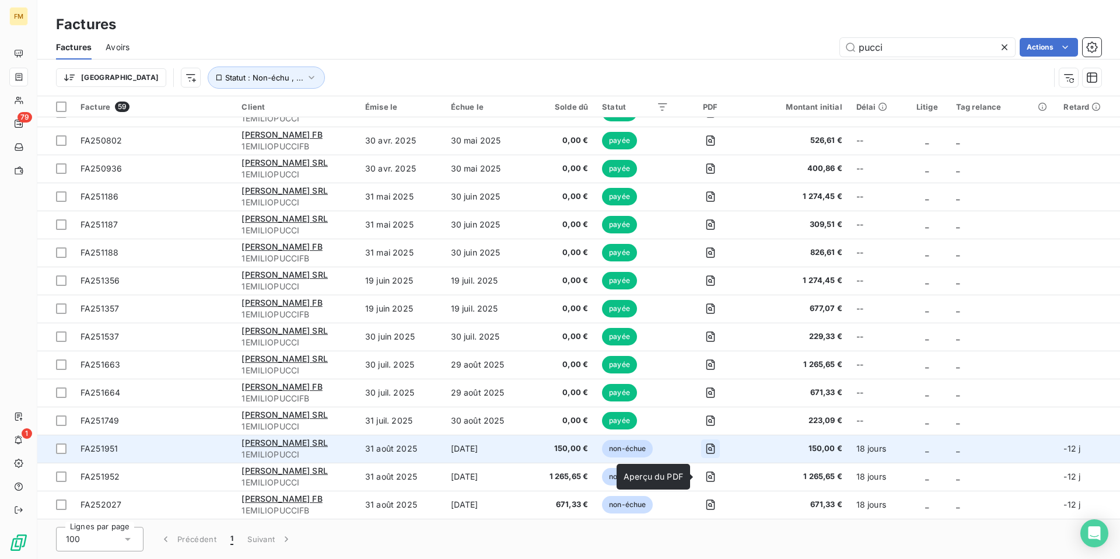
click at [714, 456] on button "button" at bounding box center [710, 448] width 19 height 19
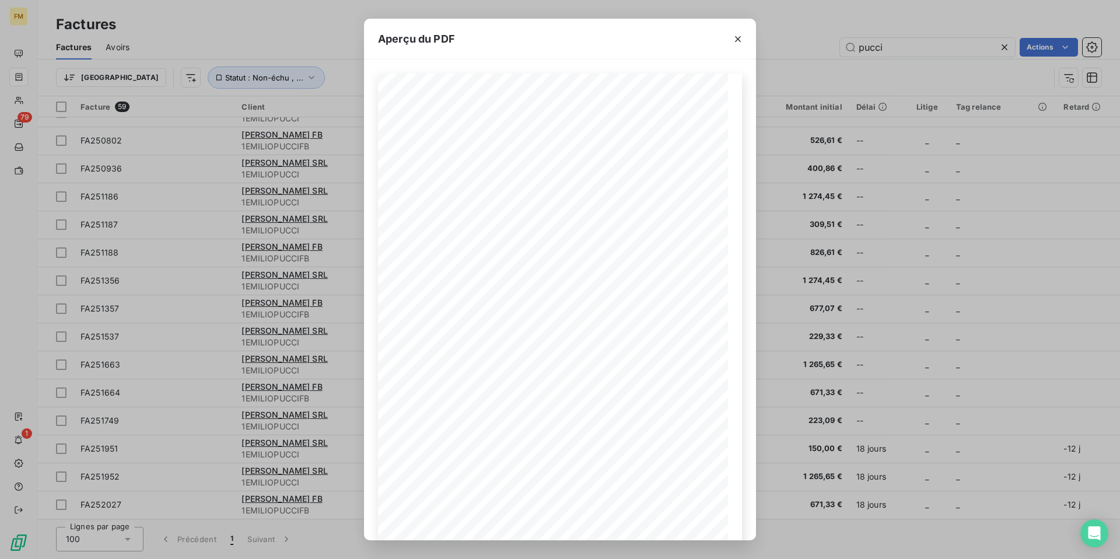
click at [763, 448] on div "Aperçu du PDF INVOICE No. : [PERSON_NAME] SRL [STREET_ADDRESS] FA251951 [DATE] …" at bounding box center [560, 279] width 1120 height 559
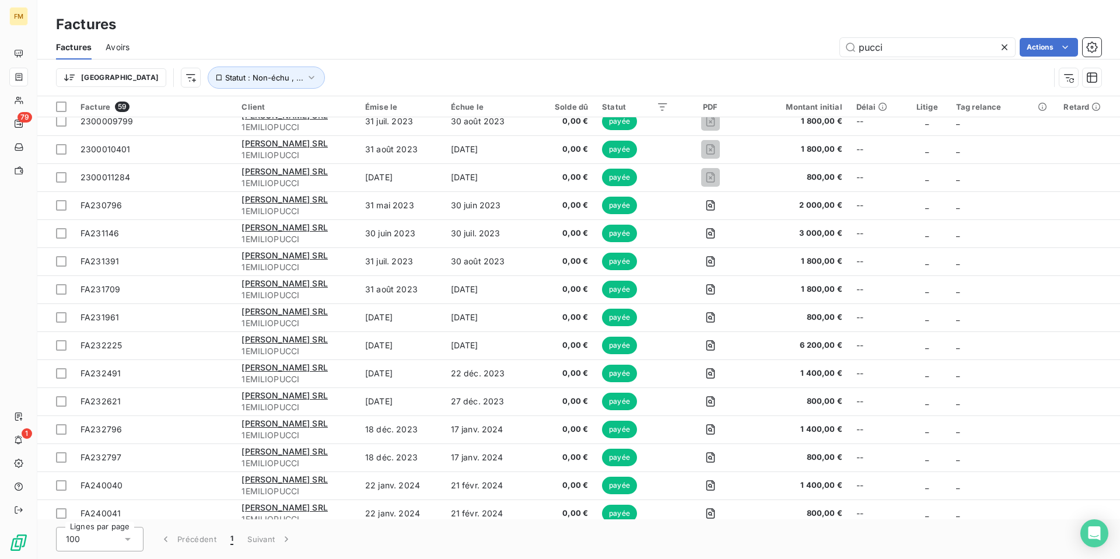
scroll to position [0, 0]
